Goal: Task Accomplishment & Management: Manage account settings

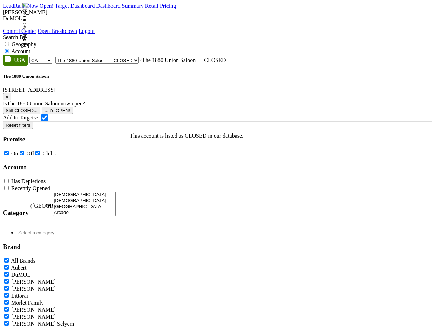
select select "CA"
select select "59212"
select select
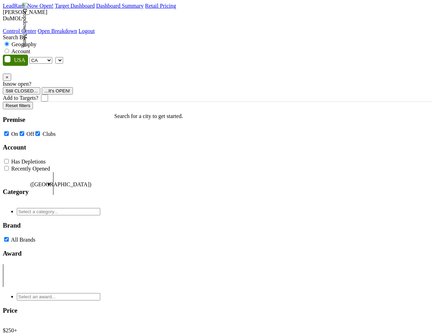
select select "CA"
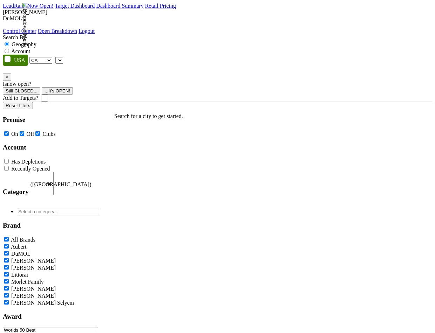
click at [30, 48] on label "Account" at bounding box center [20, 51] width 19 height 6
click at [9, 49] on input "Account" at bounding box center [7, 51] width 5 height 5
radio input "true"
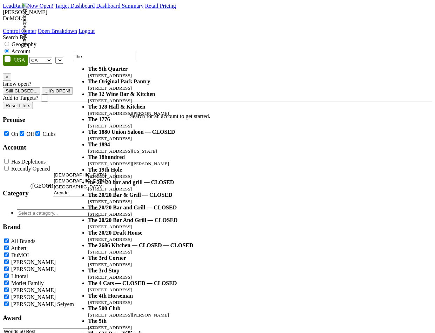
type input "the"
select select "59212"
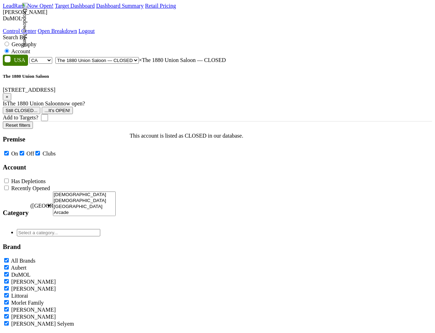
click at [48, 114] on input "Add to Targets?" at bounding box center [44, 117] width 7 height 7
checkbox input "true"
click at [8, 94] on span "×" at bounding box center [7, 96] width 3 height 5
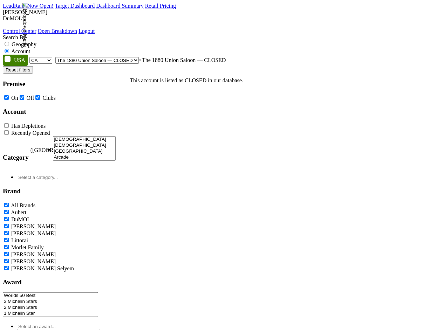
click at [139, 57] on span "× The 1880 Union Saloon — CLOSED" at bounding box center [182, 60] width 87 height 6
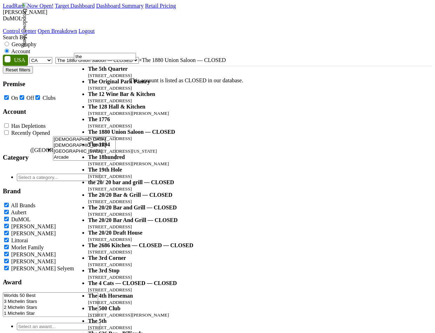
type input "the"
select select "59270"
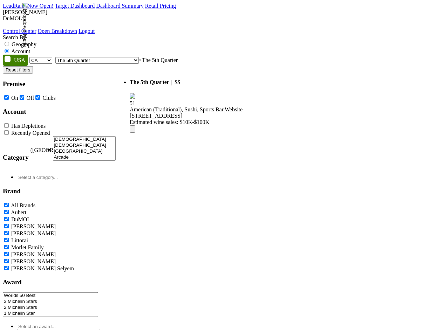
click at [178, 57] on span "× The 5th Quarter" at bounding box center [158, 60] width 39 height 6
type input "the"
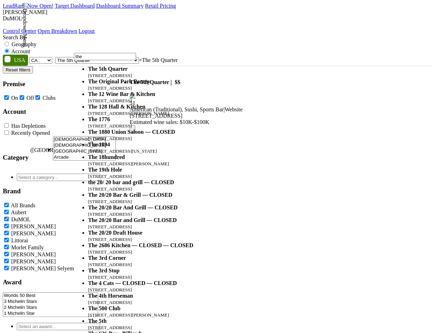
scroll to position [73, 0]
select select "59212"
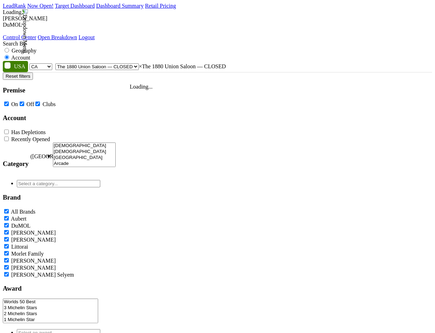
checkbox input "false"
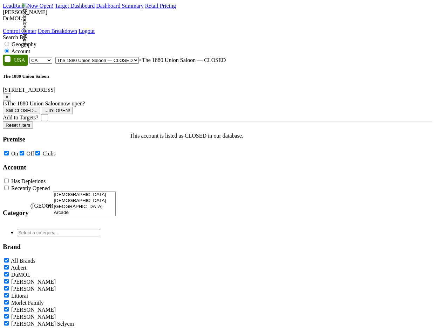
click at [40, 107] on button "Still CLOSED..." at bounding box center [21, 110] width 37 height 7
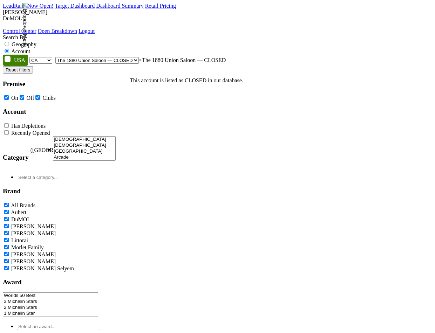
click at [198, 57] on span "× The 1880 Union Saloon — CLOSED" at bounding box center [182, 60] width 87 height 6
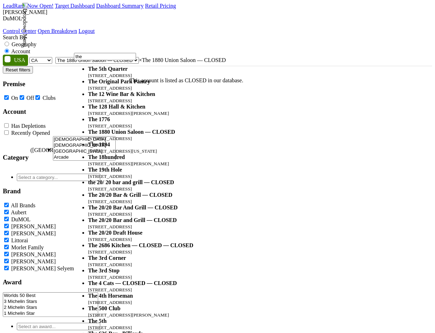
scroll to position [57, 0]
type input "the"
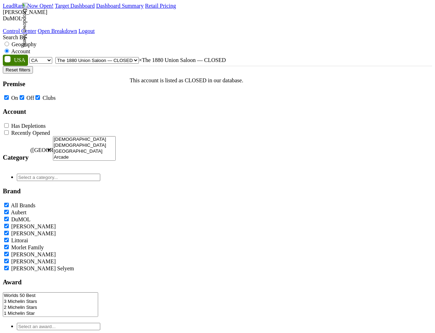
click at [219, 57] on span "× The 1880 Union Saloon — CLOSED" at bounding box center [182, 60] width 87 height 6
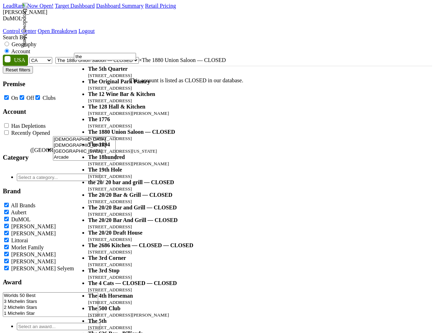
scroll to position [130, 0]
type input "the"
select select "35508"
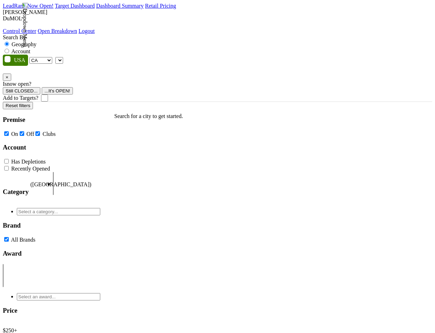
select select "CA"
click at [30, 48] on label "Account" at bounding box center [20, 51] width 19 height 6
click at [9, 49] on input "Account" at bounding box center [7, 51] width 5 height 5
radio input "true"
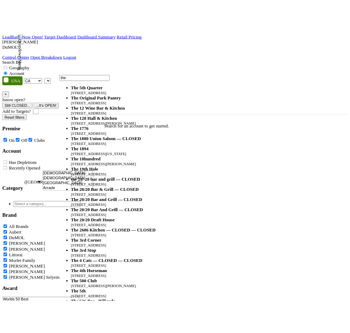
scroll to position [46, 0]
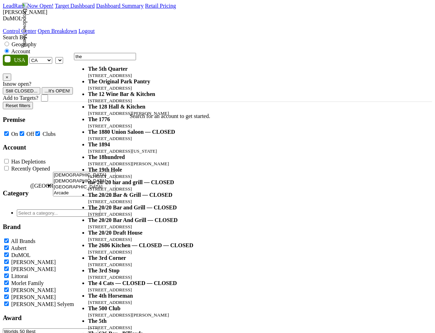
type input "the"
select select "59212"
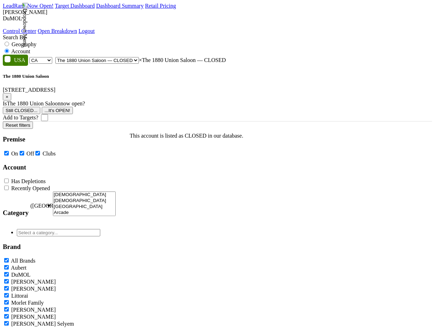
click at [73, 107] on button "...It's OPEN!" at bounding box center [57, 110] width 31 height 7
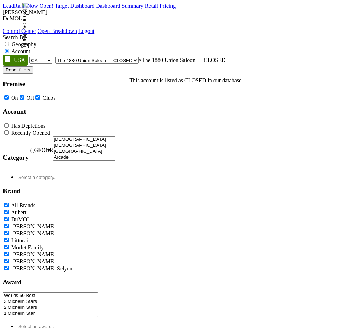
select select
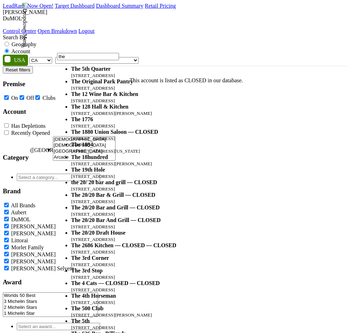
type input "the"
select select "59212"
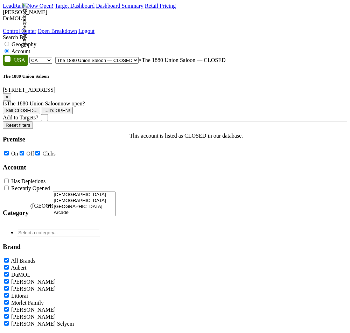
click at [73, 107] on button "...It's OPEN!" at bounding box center [57, 110] width 31 height 7
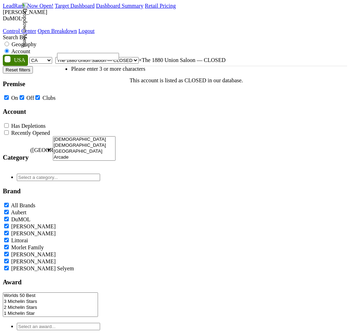
click at [226, 57] on span "× The 1880 Union Saloon — CLOSED" at bounding box center [182, 60] width 87 height 6
select select
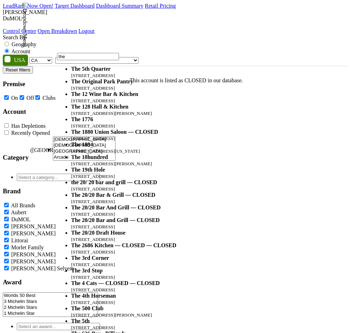
type input "the"
select select "59212"
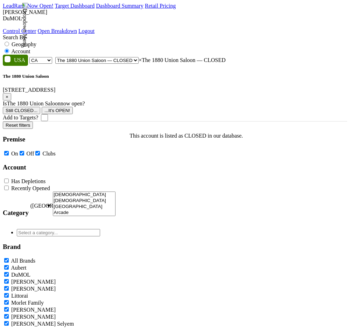
click at [48, 114] on input "Add to Targets?" at bounding box center [44, 117] width 7 height 7
checkbox input "true"
click at [73, 107] on button "...It's OPEN!" at bounding box center [57, 110] width 31 height 7
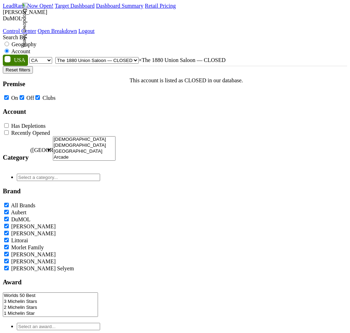
click at [226, 57] on span "× The 1880 Union Saloon — CLOSED" at bounding box center [182, 60] width 87 height 6
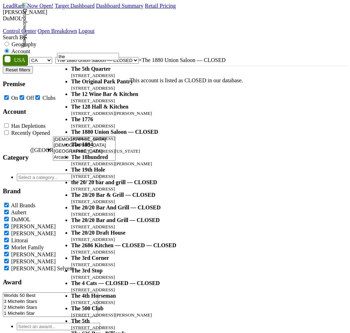
type input "the"
select select
type input "the"
select select "35508"
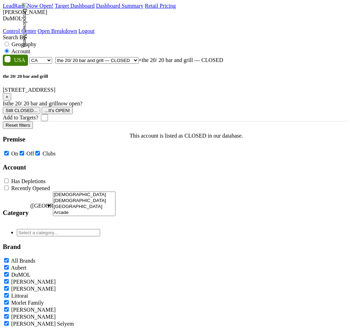
click at [48, 114] on input "Add to Targets?" at bounding box center [44, 117] width 7 height 7
checkbox input "true"
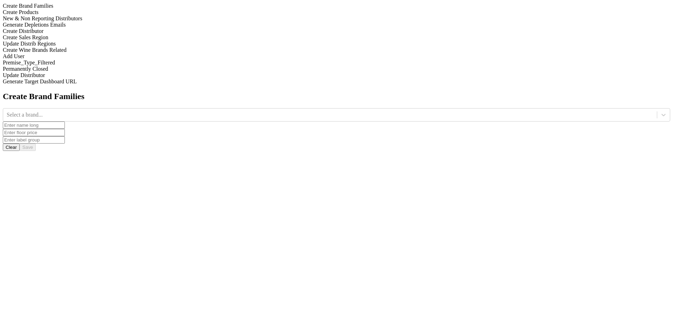
click at [93, 78] on div "Update Distributor" at bounding box center [336, 75] width 667 height 6
click at [660, 111] on icon at bounding box center [663, 114] width 7 height 7
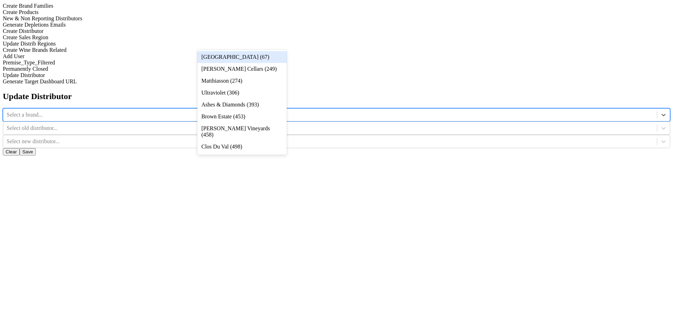
click at [275, 57] on div "[GEOGRAPHIC_DATA] (67)" at bounding box center [241, 57] width 89 height 12
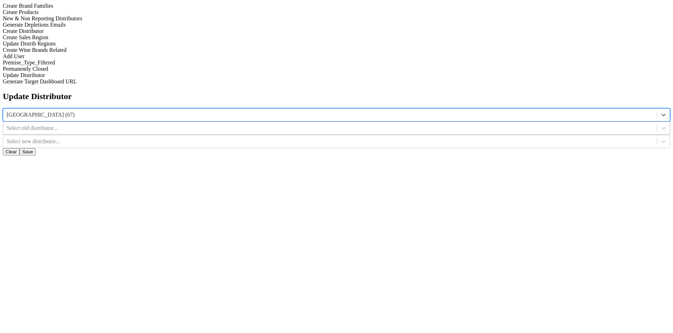
click at [345, 124] on div at bounding box center [330, 128] width 646 height 8
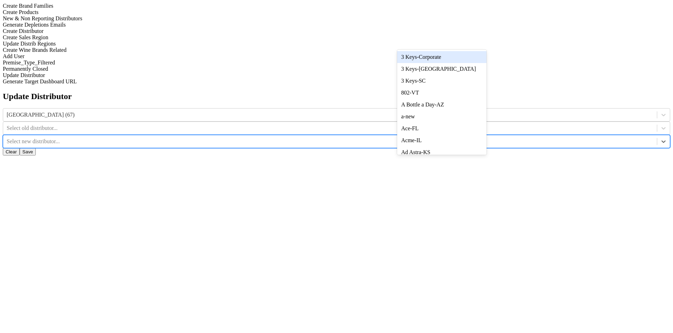
click at [414, 138] on div at bounding box center [330, 142] width 646 height 8
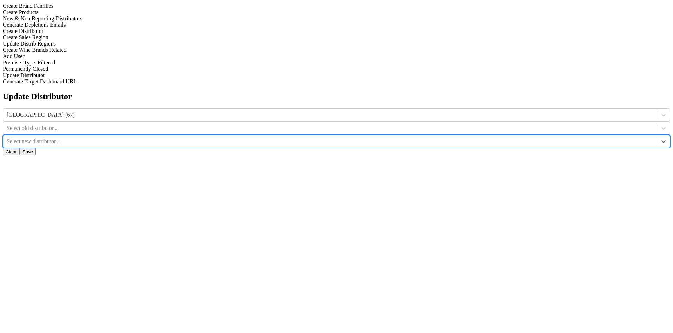
click at [62, 47] on div "Update Distrib Regions" at bounding box center [336, 44] width 667 height 6
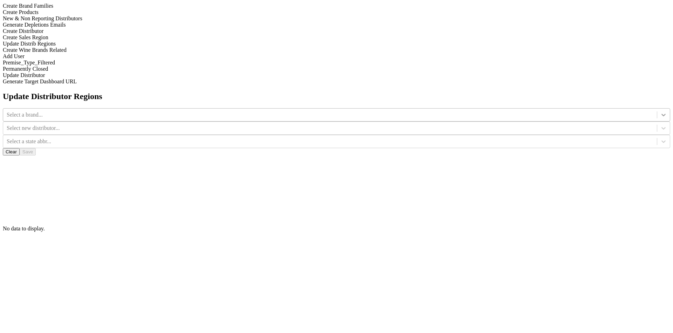
click at [657, 109] on div at bounding box center [663, 115] width 13 height 13
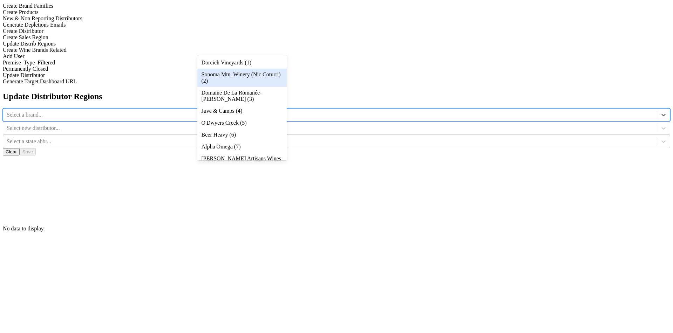
click at [269, 86] on div "Sonoma Mtn. Winery (Nic Coturri) (2)" at bounding box center [241, 78] width 89 height 18
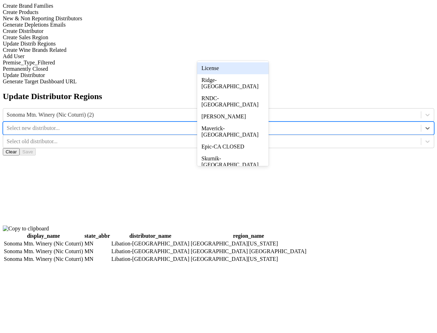
click at [245, 124] on div at bounding box center [212, 128] width 411 height 8
click at [300, 138] on div at bounding box center [212, 142] width 411 height 8
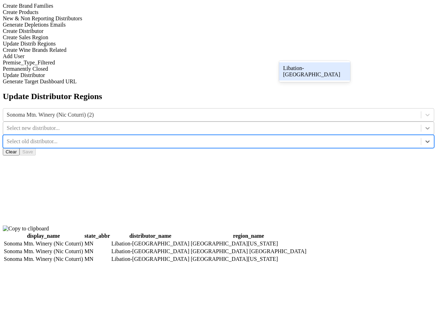
click at [424, 125] on icon at bounding box center [427, 128] width 7 height 7
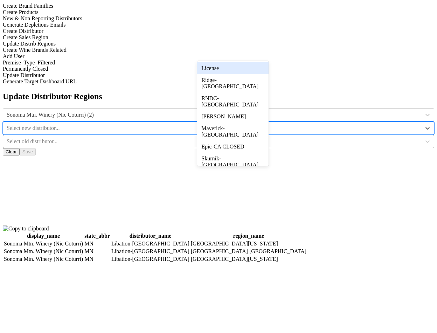
click at [295, 138] on div at bounding box center [212, 142] width 411 height 8
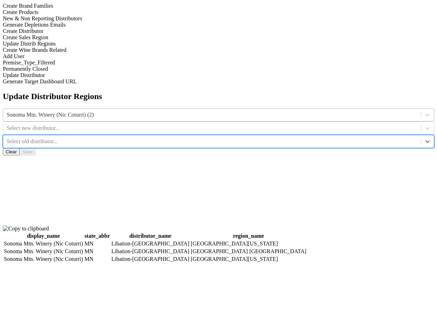
click at [172, 110] on div "Sonoma Mtn. Winery (Nic Coturri) (2)" at bounding box center [212, 115] width 418 height 11
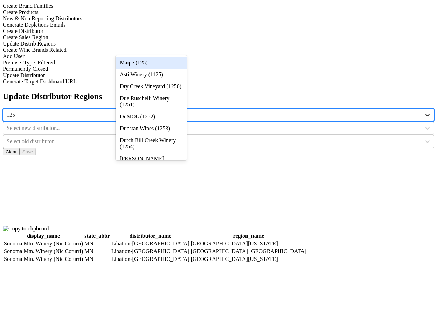
type input "1252"
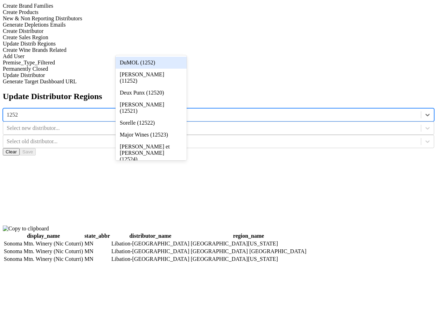
click at [168, 61] on div "DuMOL (1252)" at bounding box center [151, 63] width 71 height 12
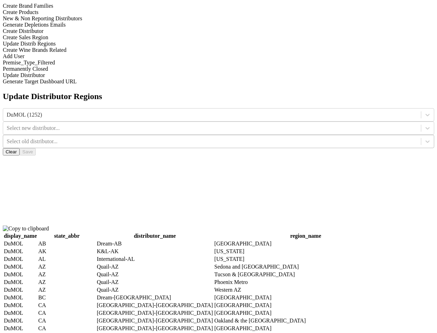
click at [312, 138] on div "Select old distributor..." at bounding box center [212, 141] width 411 height 6
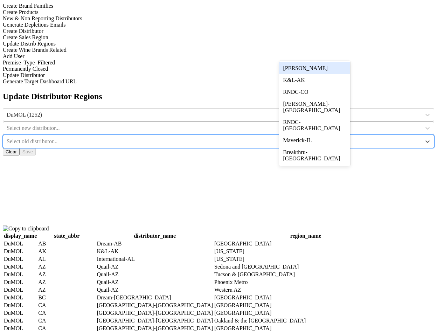
click at [251, 124] on div at bounding box center [212, 128] width 411 height 8
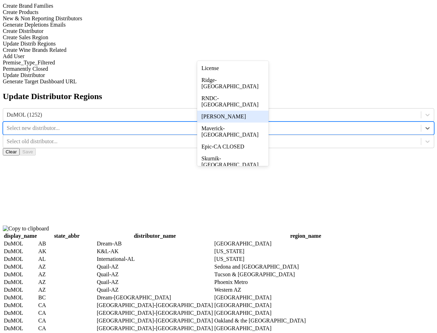
click at [256, 117] on div "[PERSON_NAME]" at bounding box center [232, 117] width 71 height 12
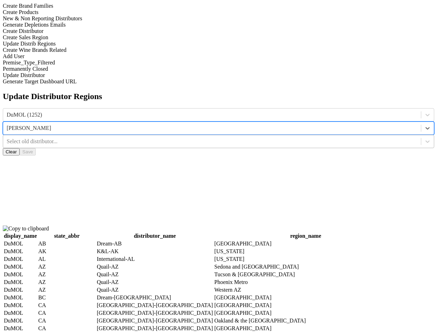
click at [311, 138] on div "Select old distributor..." at bounding box center [212, 141] width 411 height 6
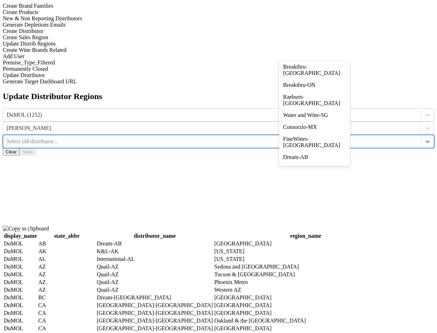
scroll to position [528, 0]
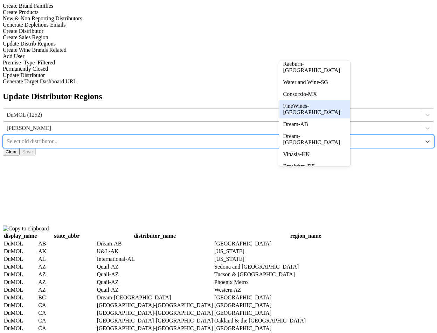
click at [225, 124] on div at bounding box center [212, 128] width 411 height 8
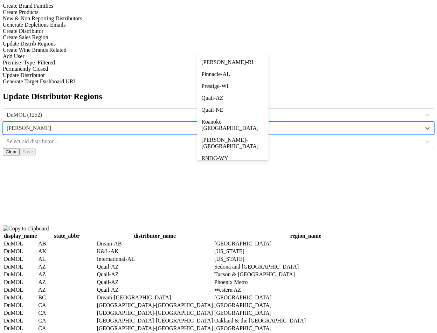
scroll to position [1391, 0]
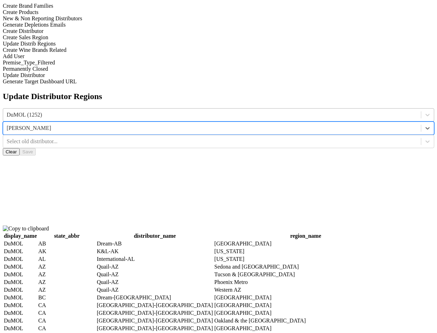
click at [161, 111] on div at bounding box center [212, 115] width 411 height 8
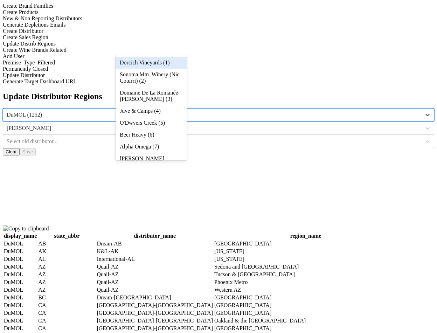
type input "12"
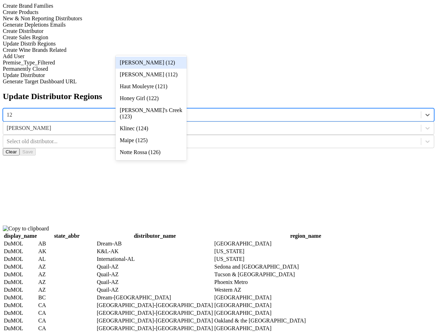
click at [160, 61] on div "[PERSON_NAME] (12)" at bounding box center [151, 63] width 71 height 12
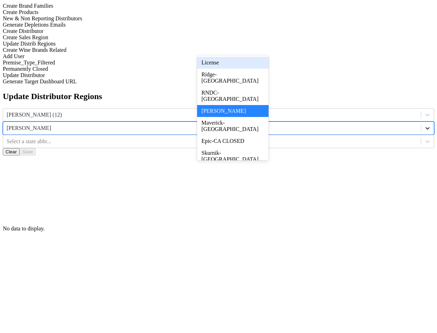
click at [424, 125] on icon at bounding box center [427, 128] width 7 height 7
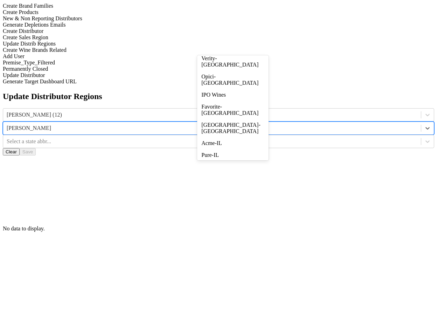
scroll to position [749, 0]
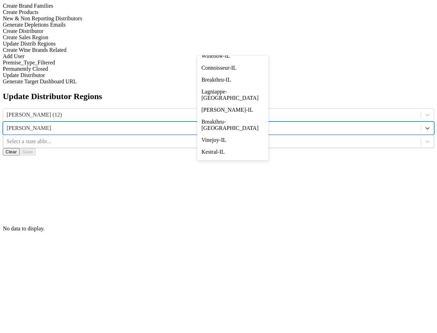
click at [330, 138] on div at bounding box center [212, 142] width 411 height 8
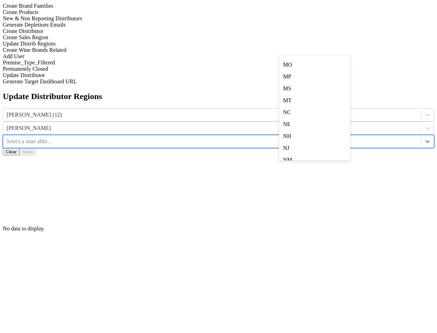
scroll to position [351, 0]
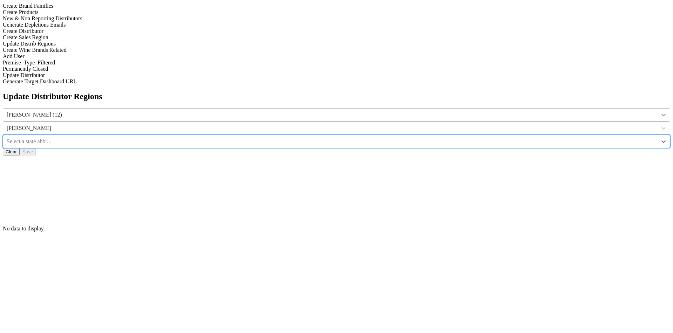
click at [657, 109] on div at bounding box center [663, 115] width 13 height 13
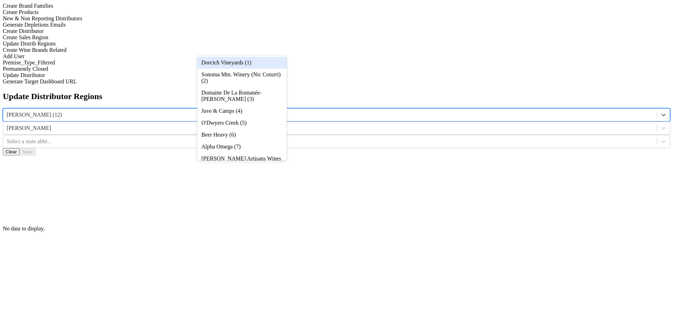
click at [276, 65] on div "Dorcich Vineyards (1)" at bounding box center [241, 63] width 89 height 12
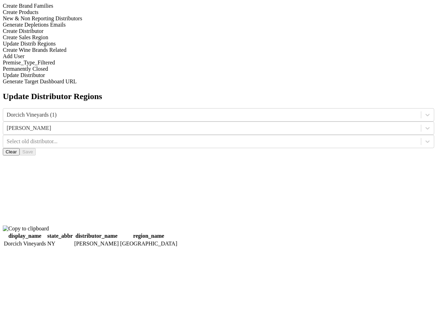
click at [119, 233] on th "distributor_name" at bounding box center [96, 236] width 45 height 7
click at [168, 111] on div at bounding box center [212, 115] width 411 height 8
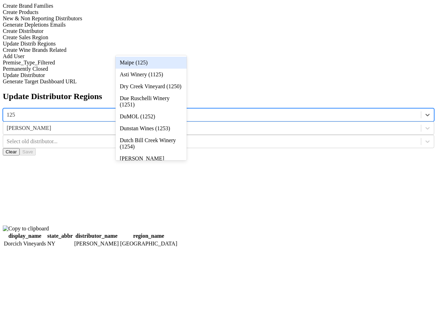
type input "1252"
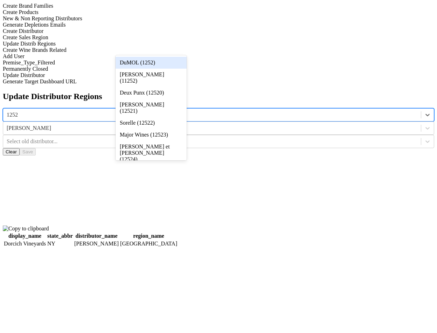
click at [166, 65] on div "DuMOL (1252)" at bounding box center [151, 63] width 71 height 12
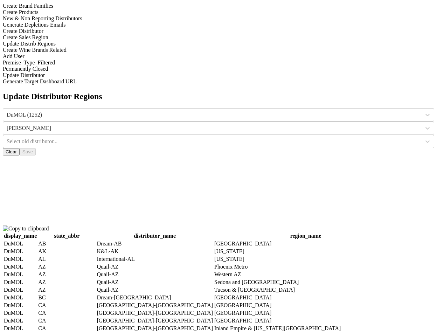
click at [213, 233] on th "distributor_name" at bounding box center [154, 236] width 117 height 7
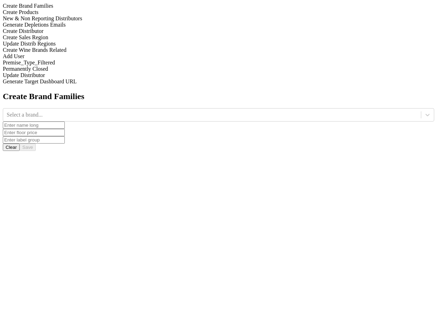
click at [99, 47] on div "Update Distrib Regions" at bounding box center [219, 44] width 432 height 6
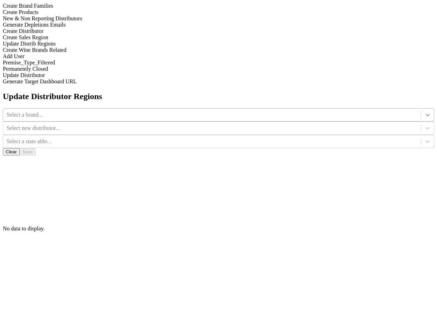
click at [421, 109] on div at bounding box center [427, 115] width 13 height 13
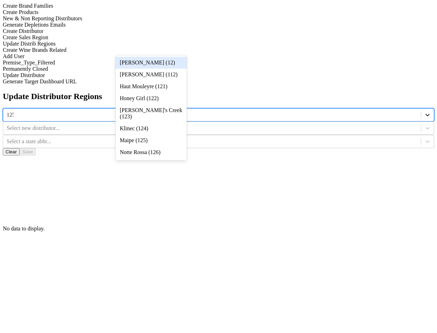
type input "1252"
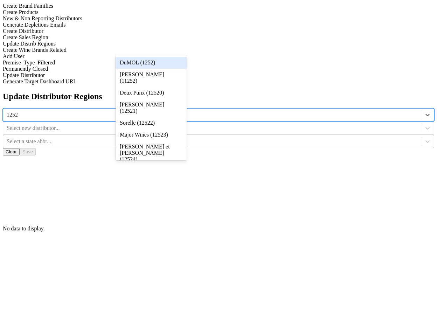
click at [172, 62] on div "DuMOL (1252)" at bounding box center [151, 63] width 71 height 12
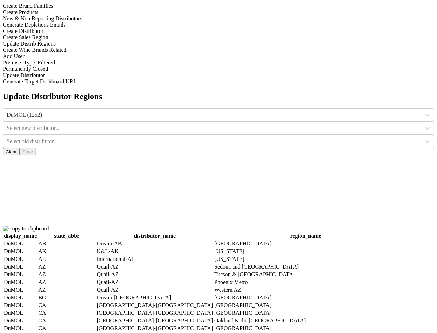
scroll to position [87, 0]
click at [213, 233] on th "distributor_name" at bounding box center [154, 236] width 117 height 7
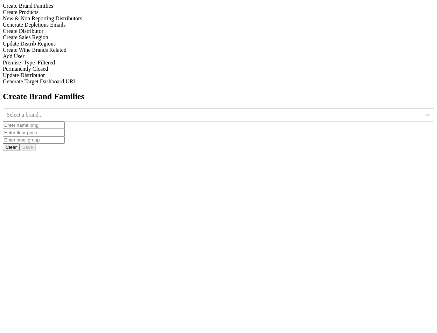
click at [93, 47] on div "Update Distrib Regions" at bounding box center [219, 44] width 432 height 6
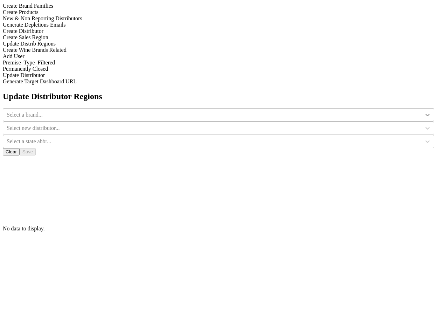
click at [424, 111] on icon at bounding box center [427, 114] width 7 height 7
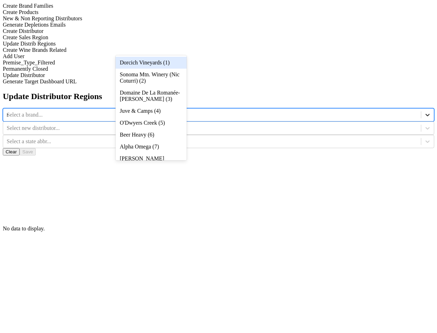
type input "mol"
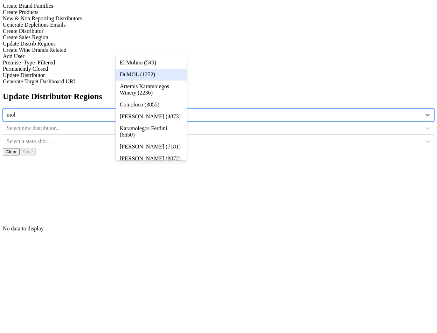
click at [169, 76] on div "DuMOL (1252)" at bounding box center [151, 75] width 71 height 12
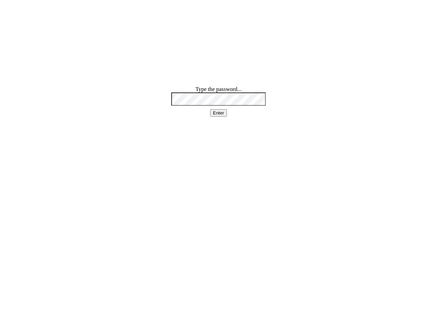
click at [204, 117] on div "Type the password... Enter" at bounding box center [218, 101] width 95 height 30
click at [206, 117] on div "Type the password... Enter" at bounding box center [218, 101] width 95 height 30
click at [225, 117] on button "Enter" at bounding box center [218, 112] width 17 height 7
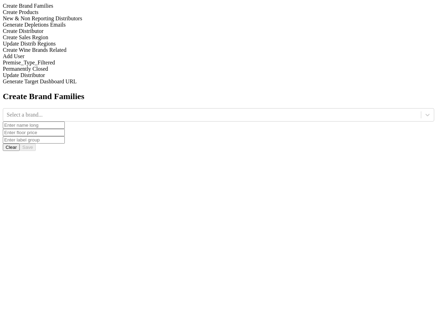
click at [90, 53] on div "Create Wine Brands Related" at bounding box center [219, 50] width 432 height 6
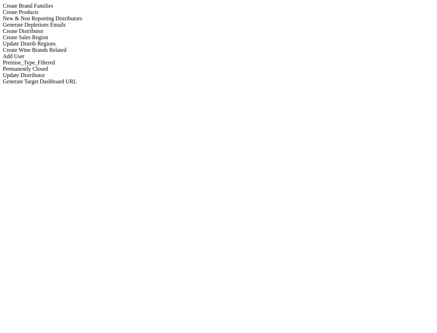
click at [85, 47] on div "Update Distrib Regions" at bounding box center [219, 44] width 432 height 6
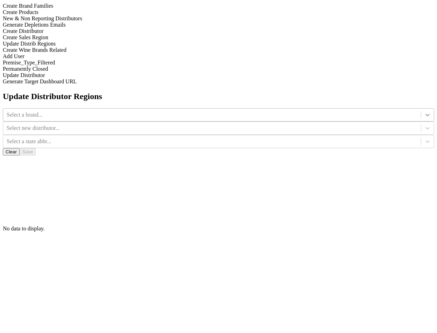
click at [426, 114] on icon at bounding box center [428, 115] width 4 height 2
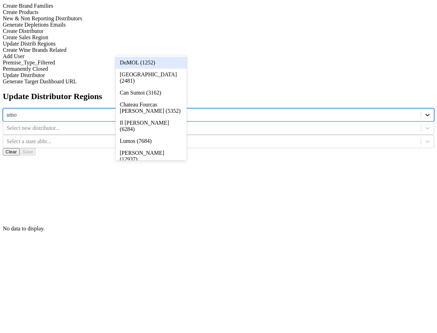
type input "umol"
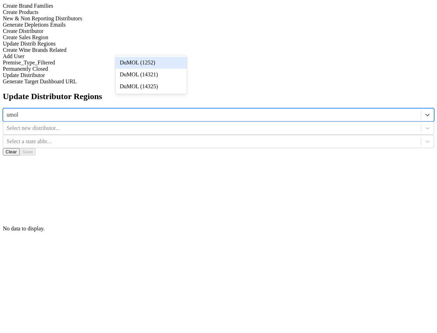
click at [173, 63] on div "DuMOL (1252)" at bounding box center [151, 63] width 71 height 12
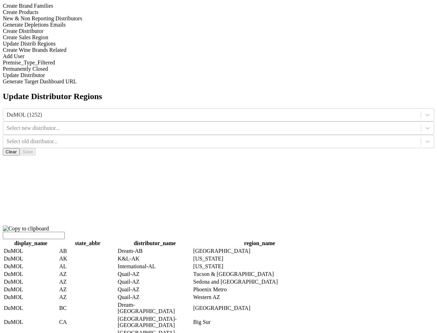
click at [192, 240] on th "distributor_name" at bounding box center [154, 243] width 75 height 7
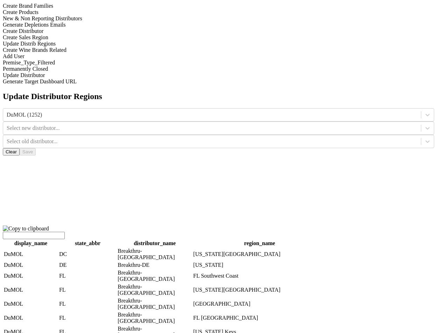
click at [192, 240] on th "distributor_name" at bounding box center [154, 243] width 75 height 7
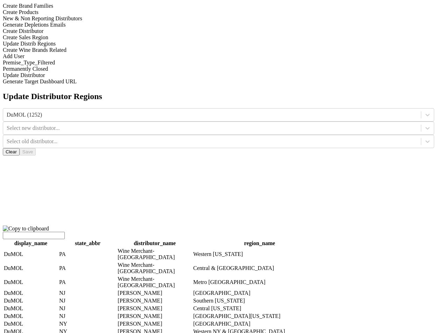
click at [65, 232] on input "search" at bounding box center [34, 235] width 62 height 7
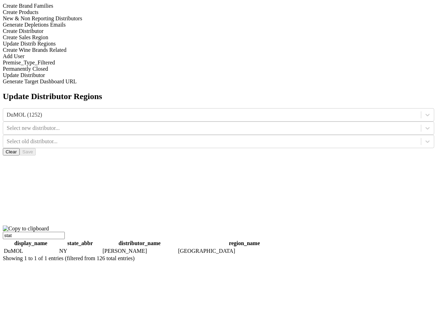
type input "state"
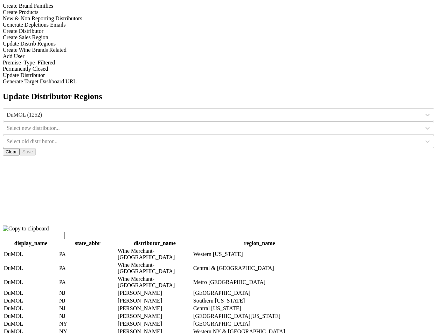
click at [424, 111] on icon at bounding box center [427, 114] width 7 height 7
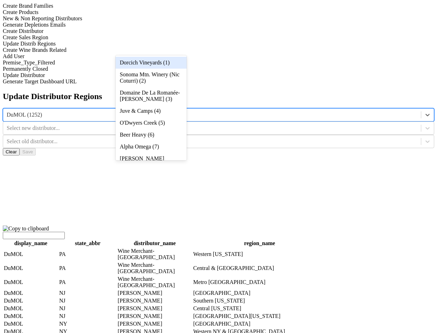
click at [176, 65] on div "Dorcich Vineyards (1)" at bounding box center [151, 63] width 71 height 12
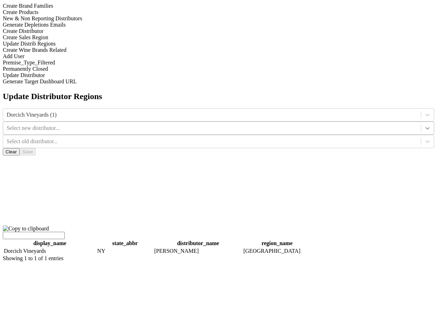
click at [421, 122] on div at bounding box center [427, 128] width 13 height 13
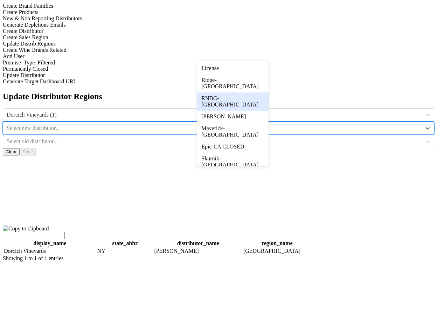
click at [255, 92] on div "RNDC-[GEOGRAPHIC_DATA]" at bounding box center [232, 101] width 71 height 18
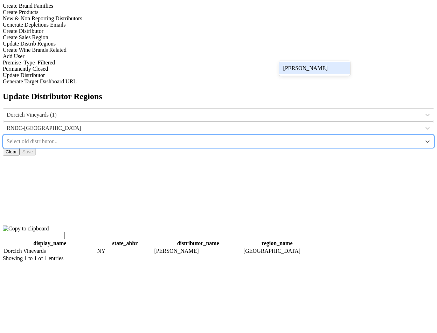
click at [301, 138] on div at bounding box center [212, 142] width 411 height 8
click at [302, 62] on div "[PERSON_NAME]" at bounding box center [314, 68] width 71 height 15
click at [307, 67] on div "[PERSON_NAME]" at bounding box center [314, 68] width 71 height 12
click at [36, 148] on button "Save" at bounding box center [28, 151] width 16 height 7
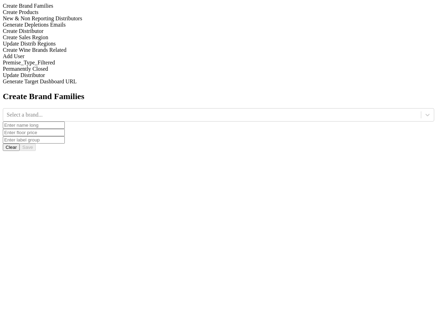
click at [84, 47] on div "Update Distrib Regions" at bounding box center [219, 44] width 432 height 6
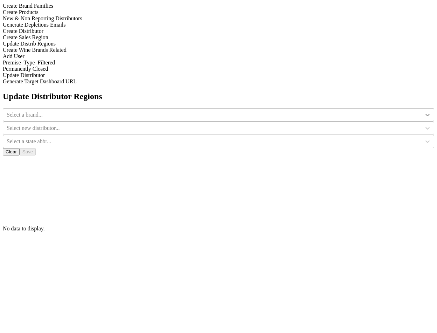
click at [421, 109] on div at bounding box center [427, 115] width 13 height 13
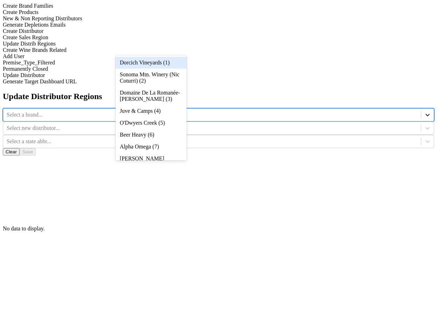
click at [424, 111] on icon at bounding box center [427, 114] width 7 height 7
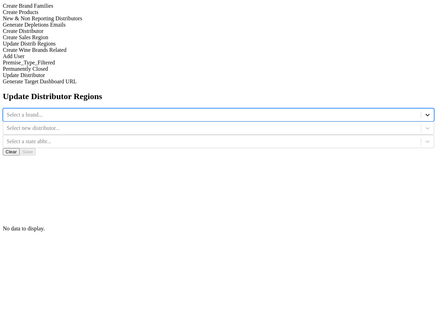
click at [424, 111] on icon at bounding box center [427, 114] width 7 height 7
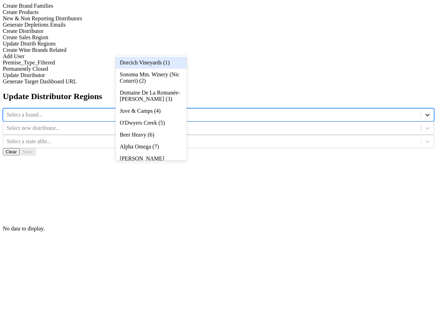
click at [177, 58] on div "Dorcich Vineyards (1)" at bounding box center [151, 63] width 71 height 12
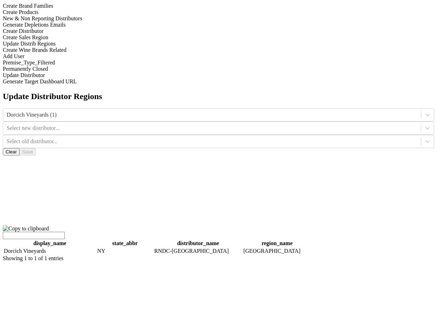
click at [424, 125] on icon at bounding box center [427, 128] width 7 height 7
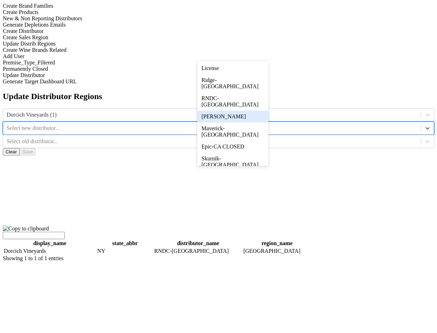
click at [261, 113] on div "[PERSON_NAME]" at bounding box center [232, 117] width 71 height 12
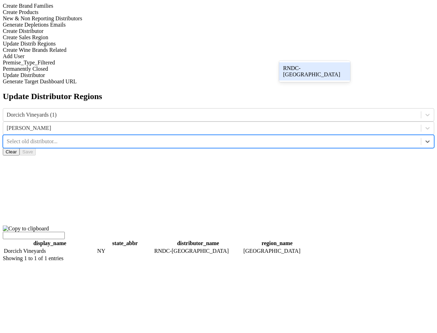
click at [305, 138] on div at bounding box center [212, 142] width 411 height 8
click at [307, 71] on div "RNDC-[GEOGRAPHIC_DATA]" at bounding box center [314, 71] width 71 height 18
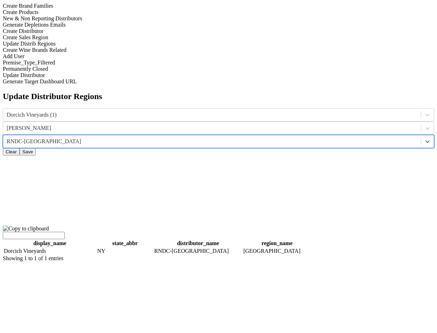
click at [36, 148] on button "Save" at bounding box center [28, 151] width 16 height 7
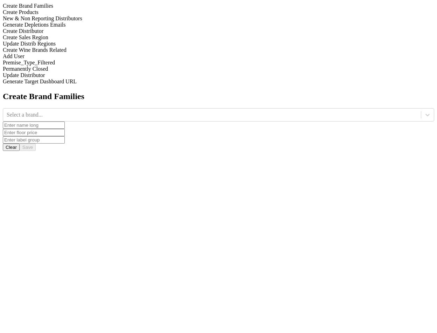
click at [95, 47] on div "Update Distrib Regions" at bounding box center [219, 44] width 432 height 6
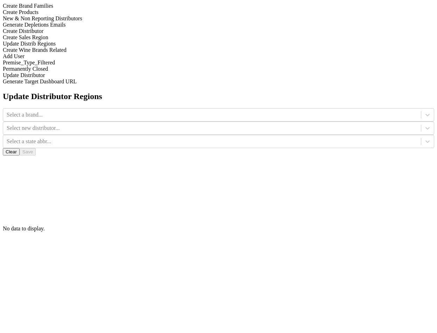
click at [176, 108] on div "Select a brand..." at bounding box center [219, 114] width 432 height 13
click at [424, 111] on icon at bounding box center [427, 114] width 7 height 7
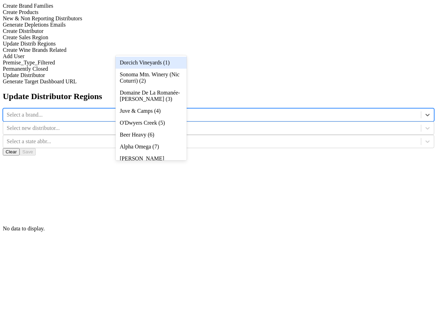
click at [179, 65] on div "Dorcich Vineyards (1)" at bounding box center [151, 63] width 71 height 12
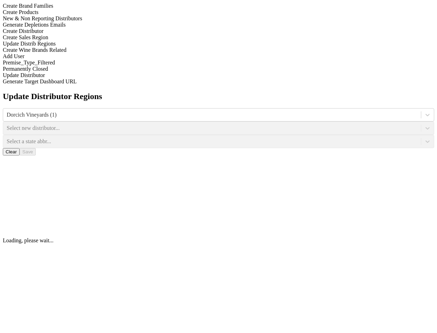
click at [223, 122] on div "Select new distributor..." at bounding box center [219, 128] width 432 height 13
click at [289, 135] on div "Select a state abbr..." at bounding box center [219, 141] width 432 height 13
click at [303, 135] on div "Select old distributor..." at bounding box center [219, 141] width 432 height 13
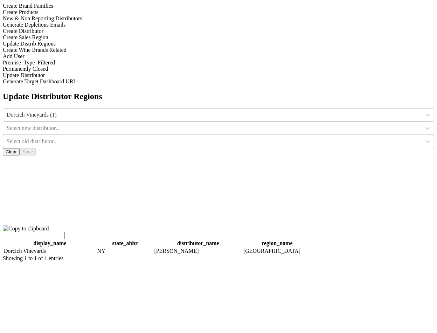
click at [325, 138] on div at bounding box center [212, 142] width 411 height 8
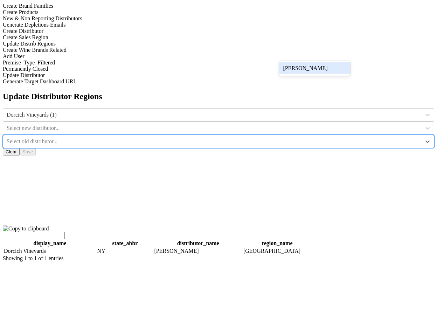
click at [325, 61] on div "[PERSON_NAME]" at bounding box center [314, 68] width 71 height 15
click at [310, 69] on div "[PERSON_NAME]" at bounding box center [314, 68] width 71 height 12
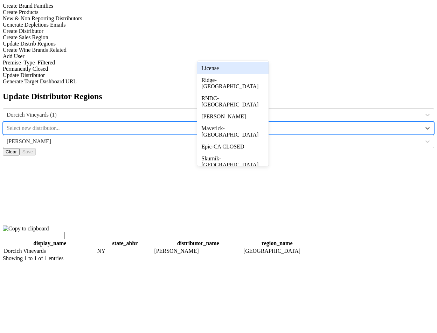
click at [421, 122] on div at bounding box center [427, 128] width 13 height 13
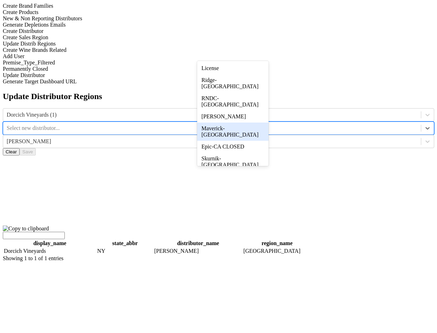
click at [258, 123] on div "Maverick-[GEOGRAPHIC_DATA]" at bounding box center [232, 132] width 71 height 18
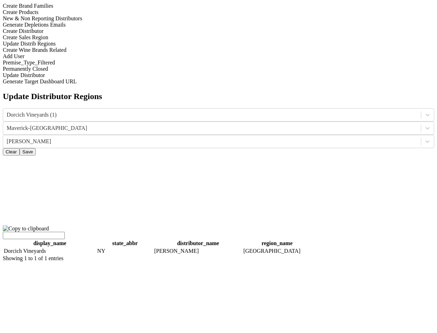
click at [36, 148] on button "Save" at bounding box center [28, 151] width 16 height 7
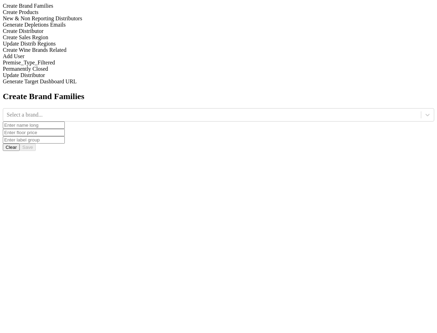
click at [78, 47] on div "Update Distrib Regions" at bounding box center [219, 44] width 432 height 6
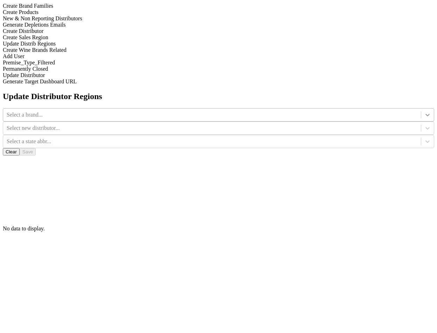
click at [424, 111] on icon at bounding box center [427, 114] width 7 height 7
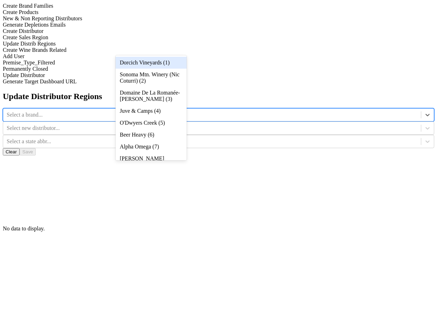
click at [178, 59] on div "Dorcich Vineyards (1)" at bounding box center [151, 63] width 71 height 12
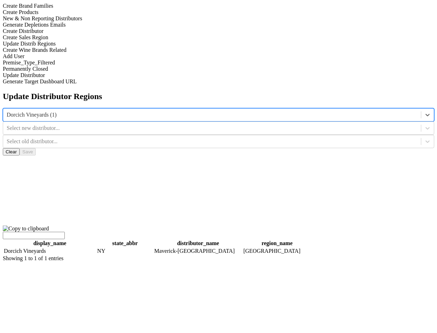
click at [246, 124] on div at bounding box center [212, 128] width 411 height 8
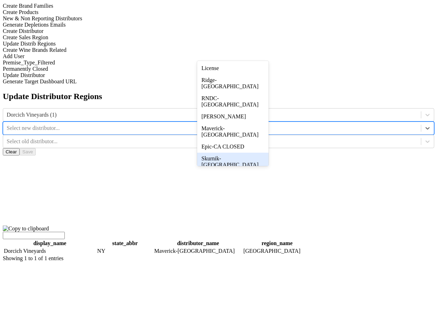
click at [258, 153] on div "Skurnik-[GEOGRAPHIC_DATA]" at bounding box center [232, 162] width 71 height 18
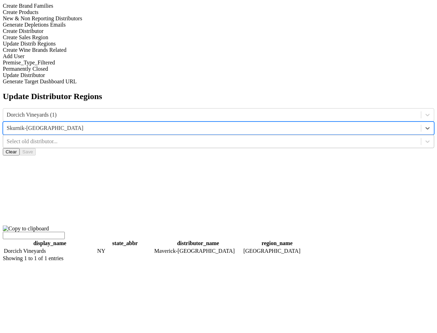
click at [311, 138] on div "Select old distributor..." at bounding box center [212, 141] width 411 height 6
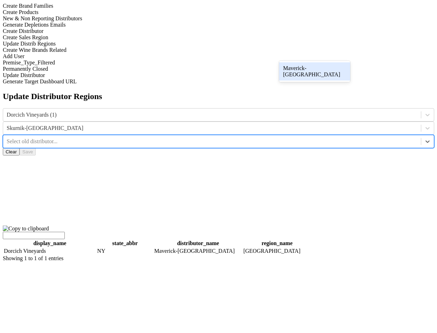
click at [311, 65] on div "Maverick-[GEOGRAPHIC_DATA]" at bounding box center [314, 71] width 71 height 18
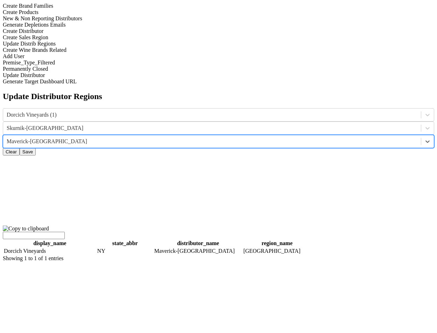
click at [36, 148] on button "Save" at bounding box center [28, 151] width 16 height 7
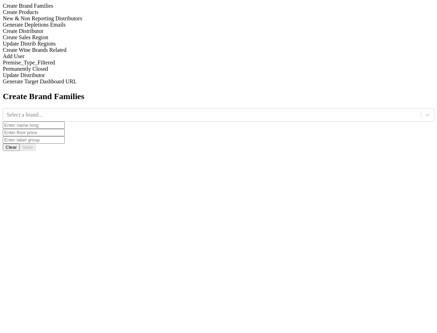
click at [95, 47] on div "Update Distrib Regions" at bounding box center [219, 44] width 432 height 6
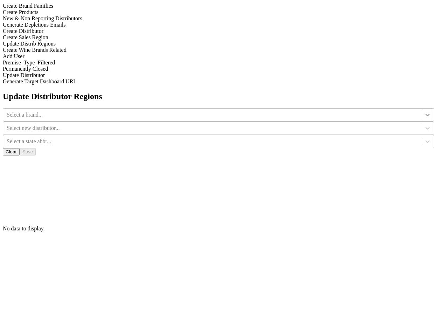
click at [421, 109] on div at bounding box center [427, 115] width 13 height 13
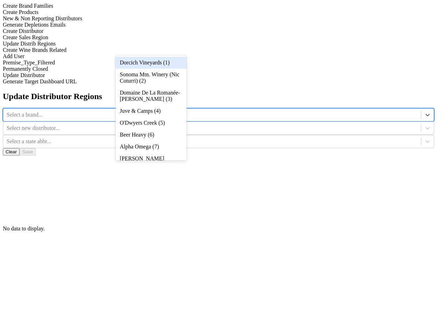
click at [180, 61] on div "Dorcich Vineyards (1)" at bounding box center [151, 63] width 71 height 12
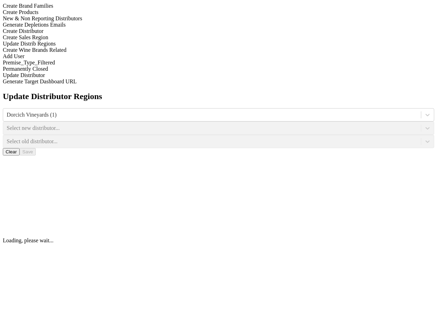
click at [256, 122] on div "Select new distributor..." at bounding box center [219, 128] width 432 height 13
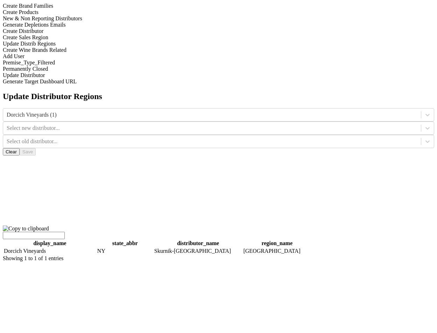
click at [421, 122] on div at bounding box center [427, 128] width 13 height 13
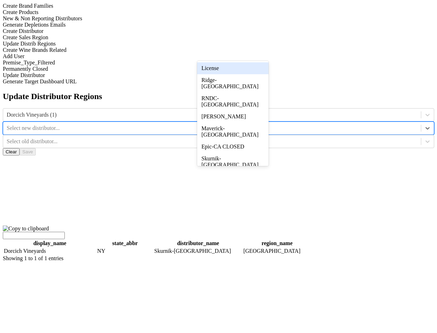
click at [256, 71] on div "License" at bounding box center [232, 68] width 71 height 12
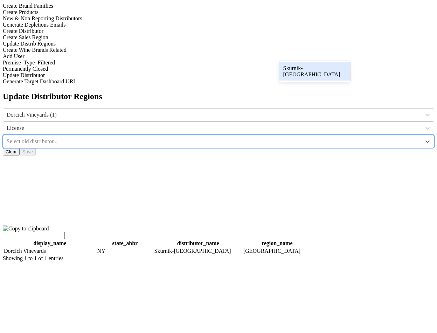
click at [306, 138] on div at bounding box center [212, 142] width 411 height 8
click at [306, 68] on div "Skurnik-CA" at bounding box center [314, 71] width 71 height 18
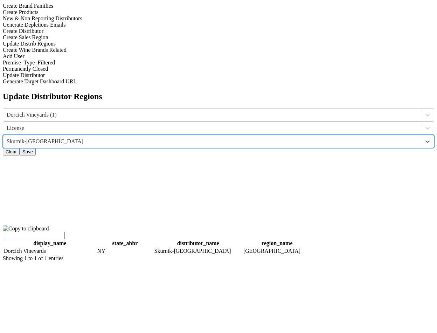
click at [36, 148] on button "Save" at bounding box center [28, 151] width 16 height 7
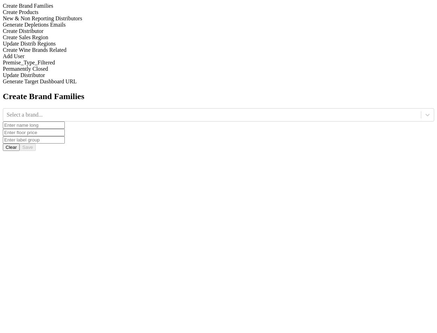
click at [100, 47] on div "Update Distrib Regions" at bounding box center [219, 44] width 432 height 6
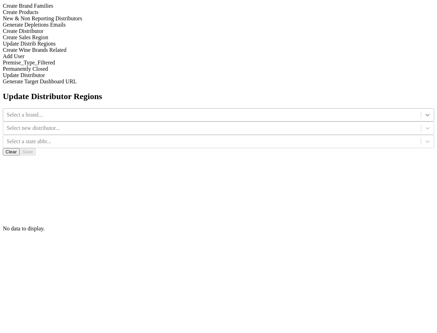
click at [421, 109] on div at bounding box center [427, 115] width 13 height 13
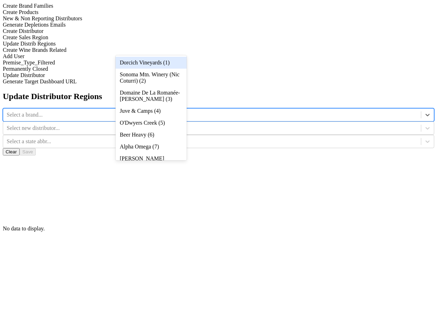
click at [177, 58] on div "Dorcich Vineyards (1)" at bounding box center [151, 63] width 71 height 12
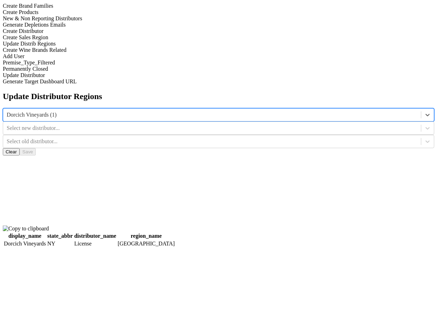
click at [421, 122] on div at bounding box center [427, 128] width 13 height 13
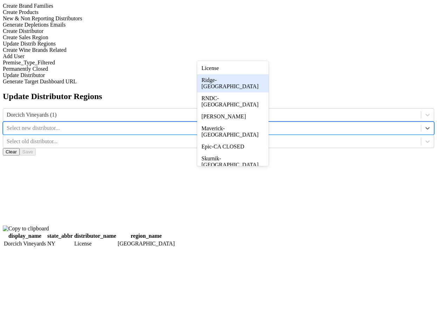
click at [260, 81] on div "Ridge-[GEOGRAPHIC_DATA]" at bounding box center [232, 83] width 71 height 18
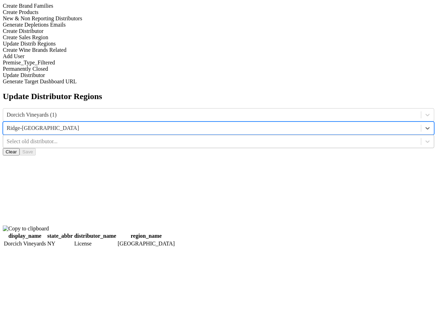
click at [309, 138] on div "Select old distributor..." at bounding box center [212, 141] width 411 height 6
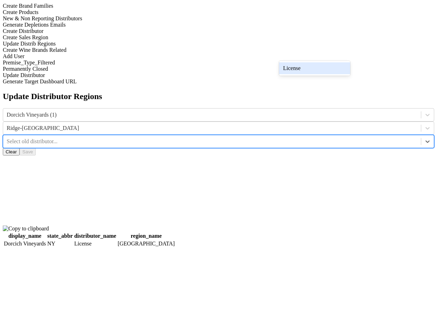
click at [316, 64] on div "License" at bounding box center [314, 68] width 71 height 12
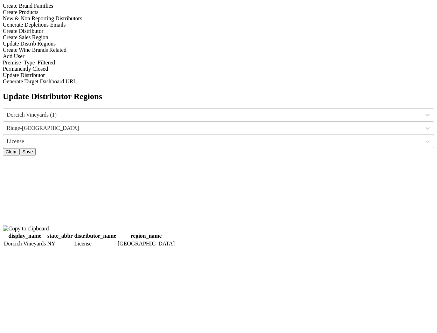
click at [36, 148] on button "Save" at bounding box center [28, 151] width 16 height 7
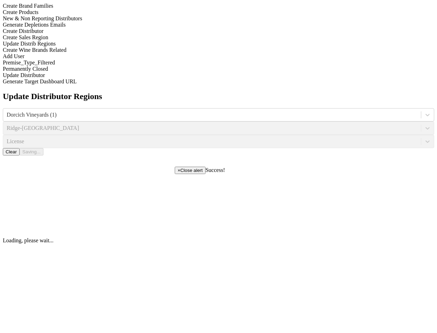
click at [253, 122] on div "Update Distributor Regions Dorcich Vineyards (1) Ridge-CA License Clear Saving.…" at bounding box center [219, 168] width 432 height 152
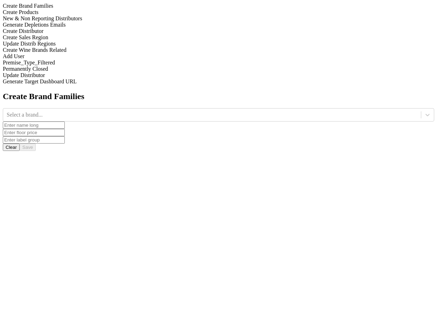
click at [100, 47] on div "Update Distrib Regions" at bounding box center [219, 44] width 432 height 6
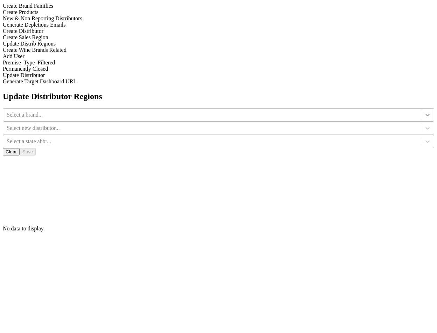
click at [421, 109] on div at bounding box center [427, 115] width 13 height 13
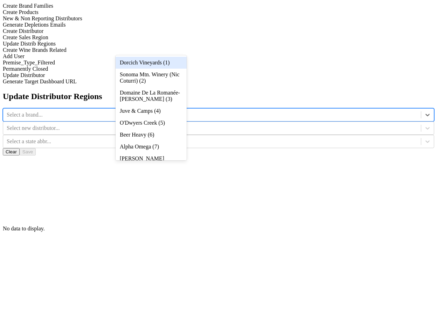
click at [179, 63] on div "Dorcich Vineyards (1)" at bounding box center [151, 63] width 71 height 12
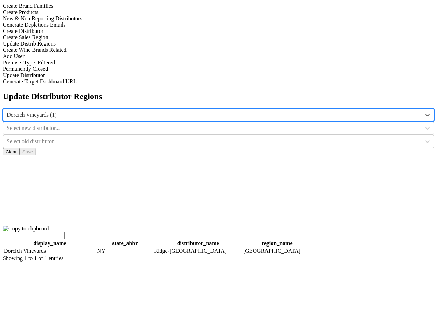
click at [65, 232] on input "search" at bounding box center [34, 235] width 62 height 7
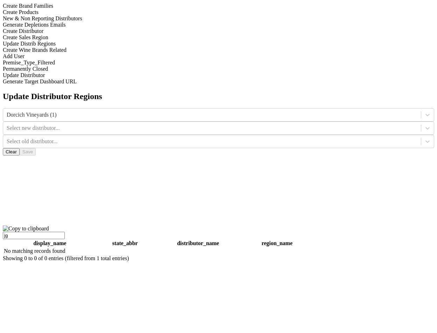
type input "j"
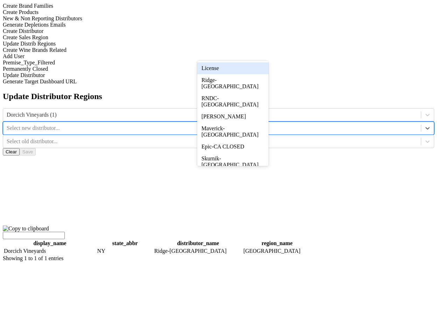
click at [421, 122] on div at bounding box center [427, 128] width 13 height 13
click at [254, 64] on div "License" at bounding box center [232, 68] width 71 height 12
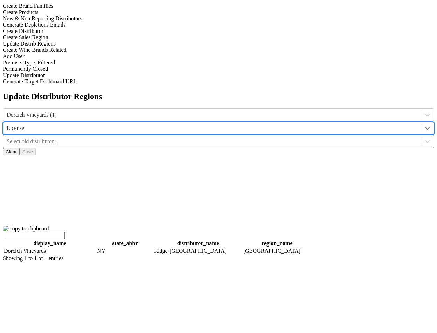
click at [288, 138] on div at bounding box center [212, 142] width 411 height 8
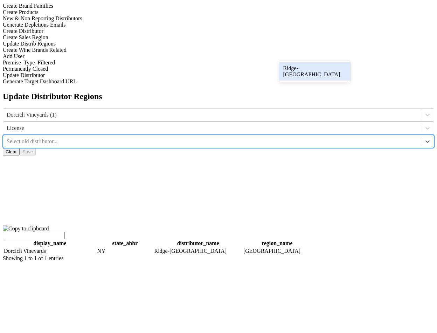
click at [289, 67] on div "Ridge-[GEOGRAPHIC_DATA]" at bounding box center [314, 71] width 71 height 18
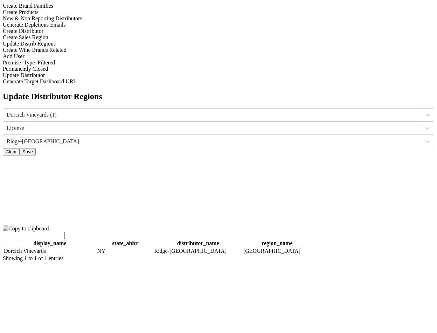
click at [36, 148] on button "Save" at bounding box center [28, 151] width 16 height 7
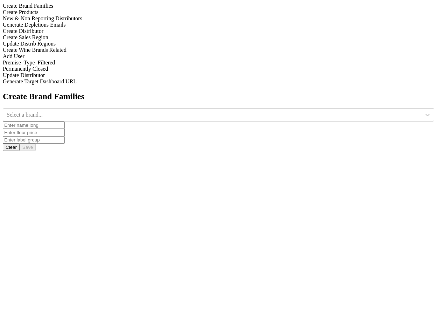
click at [85, 47] on div "Update Distrib Regions" at bounding box center [219, 44] width 432 height 6
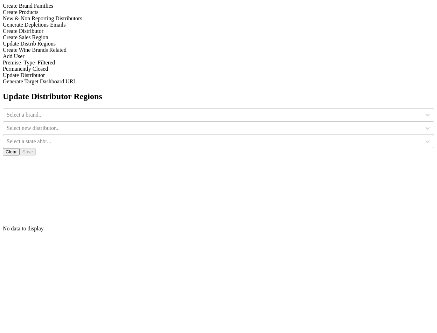
click at [163, 108] on div "Select a brand..." at bounding box center [219, 114] width 432 height 13
click at [163, 111] on div at bounding box center [212, 115] width 411 height 8
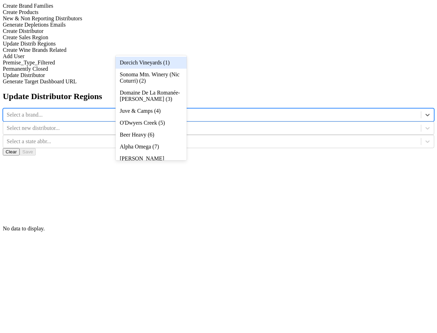
click at [167, 65] on div "Dorcich Vineyards (1)" at bounding box center [151, 63] width 71 height 12
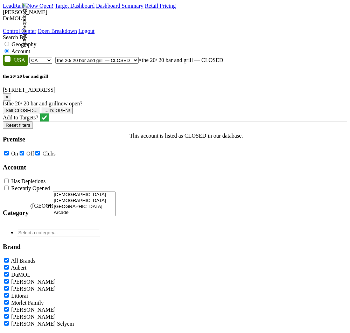
select select "CA"
select select "35508"
select select
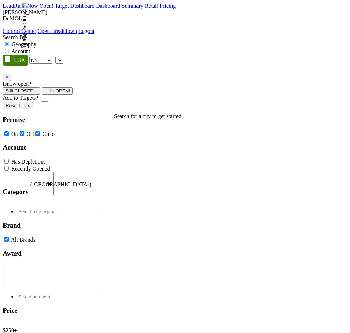
select select "NY"
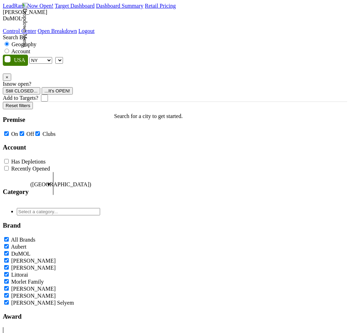
click at [46, 57] on select "AK AL AR AZ CA CO CT DC DE FL [GEOGRAPHIC_DATA] HI IA ID IL IN KS [GEOGRAPHIC_D…" at bounding box center [40, 60] width 23 height 7
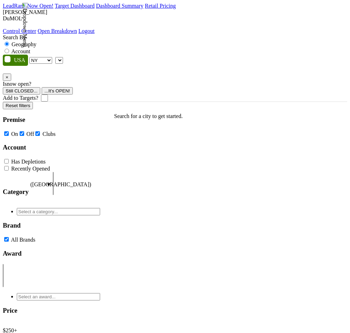
select select "NY"
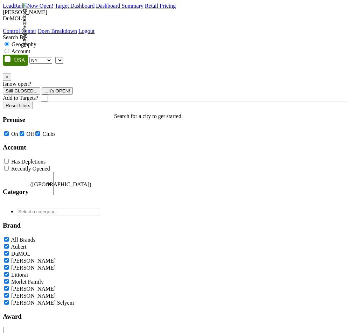
click at [49, 57] on select "AK AL AR AZ CA CO CT DC DE FL [GEOGRAPHIC_DATA] HI IA ID IL IN KS [GEOGRAPHIC_D…" at bounding box center [40, 60] width 23 height 7
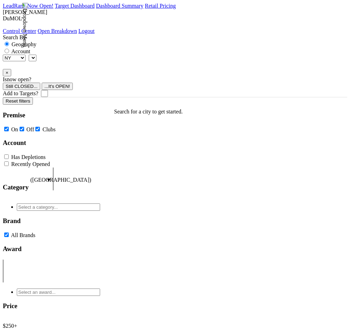
click at [26, 55] on select "AK AL AR AZ CA CO CT DC DE FL GA HI IA ID IL IN KS KY LA MA MD ME MI MN MO MS M…" at bounding box center [14, 58] width 23 height 7
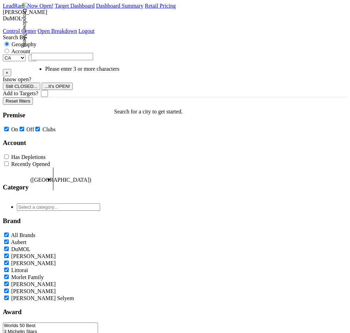
click at [23, 55] on select "CA" at bounding box center [14, 58] width 23 height 7
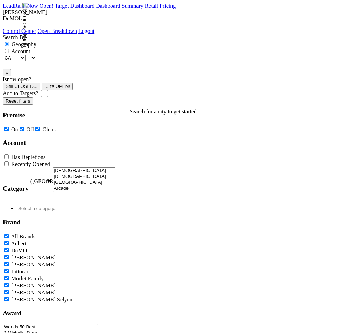
select select "CA"
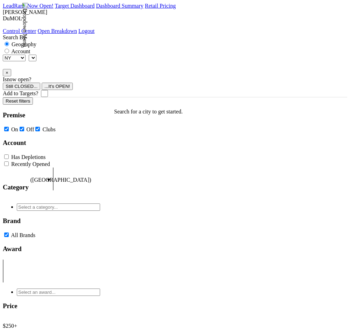
select select "NY"
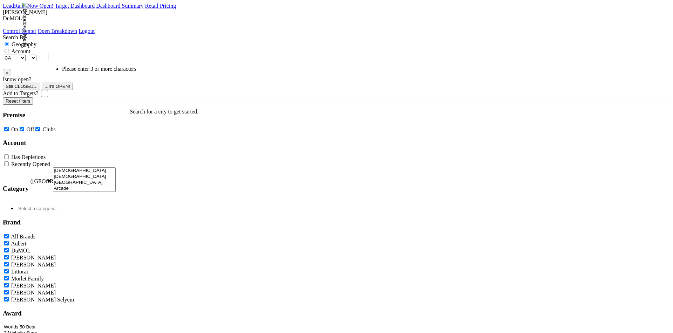
select select
click at [251, 34] on div "Search By Geography Account" at bounding box center [336, 44] width 667 height 20
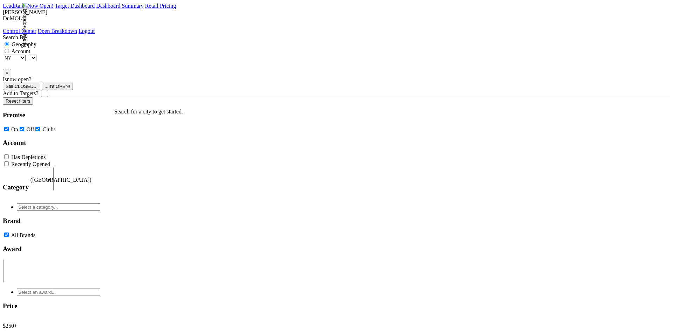
select select "NY"
click at [26, 55] on select "AK AL AR AZ CA CO CT DC DE FL [GEOGRAPHIC_DATA] HI IA ID IL IN KS [GEOGRAPHIC_D…" at bounding box center [14, 58] width 23 height 7
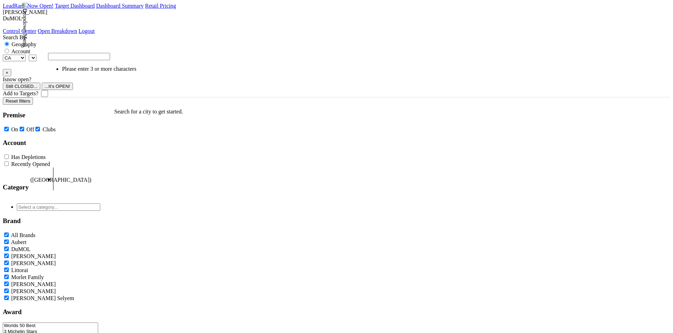
click at [26, 55] on select "CA" at bounding box center [14, 58] width 23 height 7
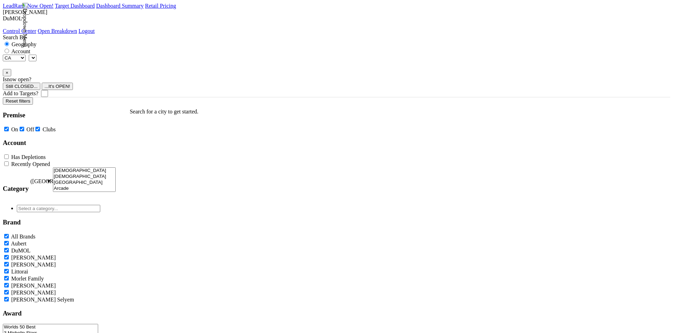
click at [28, 18] on img at bounding box center [25, 25] width 6 height 44
click at [36, 29] on link "Control Center" at bounding box center [20, 31] width 34 height 6
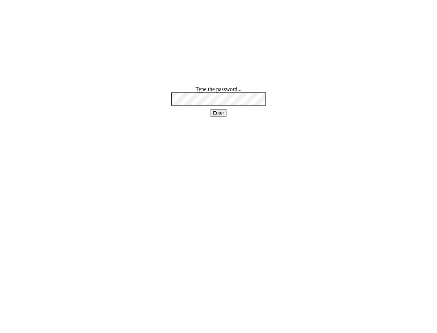
click at [232, 90] on label "Type the password..." at bounding box center [218, 89] width 46 height 6
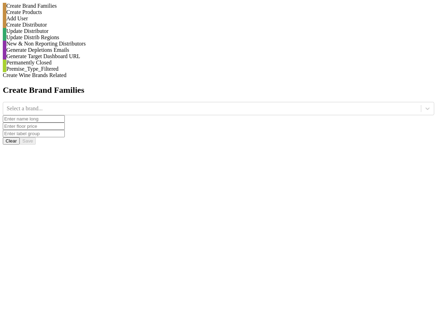
click at [339, 134] on div "Create Brand Families Select a brand... Clear Save" at bounding box center [219, 114] width 432 height 59
click at [95, 15] on div "Create Products" at bounding box center [220, 12] width 428 height 6
click at [98, 22] on div "Add User" at bounding box center [219, 18] width 432 height 6
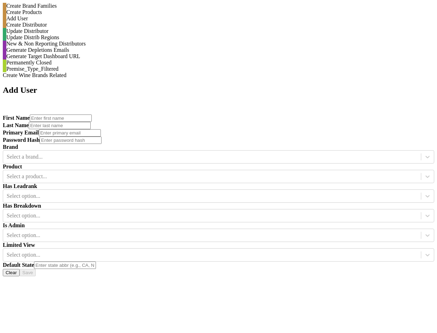
click at [98, 28] on div "Create Distributor" at bounding box center [220, 25] width 428 height 6
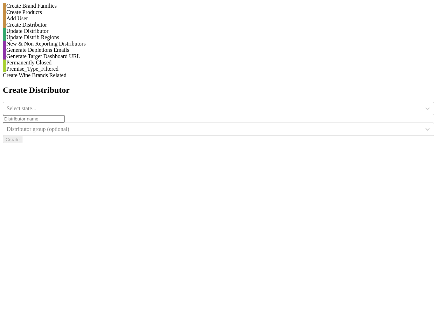
click at [371, 143] on div "Create Distributor Select state... Distributor group (optional) Create" at bounding box center [219, 114] width 432 height 58
click at [58, 34] on div "Update Distributor" at bounding box center [220, 31] width 428 height 6
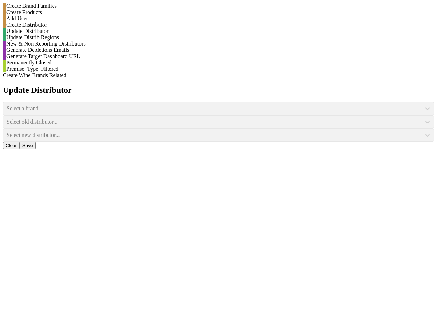
click at [84, 15] on div "Create Products" at bounding box center [219, 12] width 432 height 6
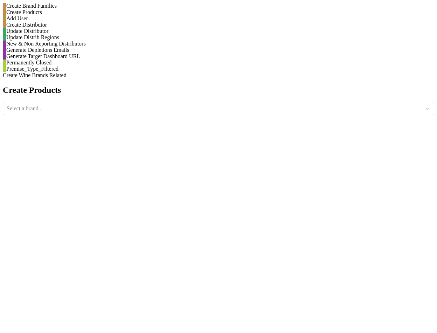
click at [97, 53] on div "Generate Depletions Emails" at bounding box center [220, 50] width 428 height 6
click at [97, 47] on div "New & Non Reporting Distributors" at bounding box center [219, 44] width 432 height 6
click at [116, 143] on div "New & Non-Reporting Distributors Select a brand... Select a distributor... Add" at bounding box center [219, 114] width 432 height 58
click at [106, 41] on div "Update Distrib Regions" at bounding box center [219, 37] width 432 height 6
click at [105, 47] on div "New & Non Reporting Distributors" at bounding box center [219, 44] width 432 height 6
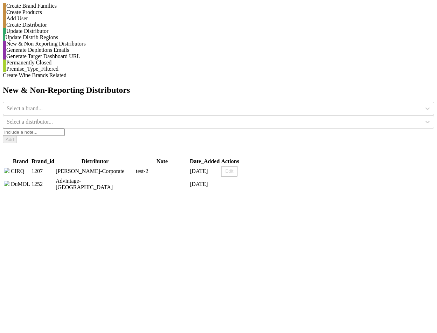
click at [354, 192] on div "New & Non-Reporting Distributors Select a brand... Select a distributor... Add …" at bounding box center [219, 138] width 432 height 106
click at [79, 34] on div "Update Distributor" at bounding box center [220, 31] width 428 height 6
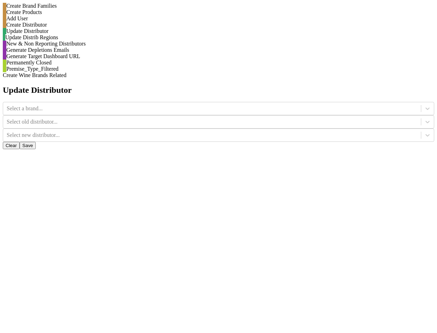
click at [104, 41] on div "Update Distrib Regions" at bounding box center [219, 37] width 432 height 6
click at [424, 105] on icon at bounding box center [427, 108] width 7 height 7
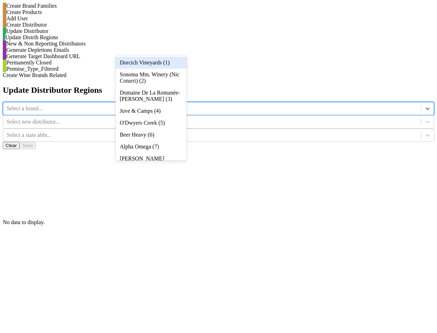
click at [180, 62] on div "Dorcich Vineyards (1)" at bounding box center [151, 63] width 71 height 12
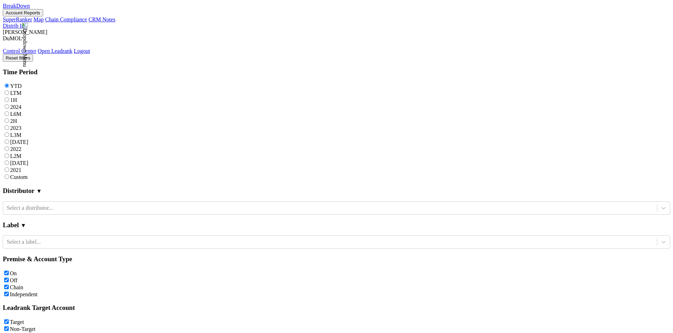
click at [28, 23] on img at bounding box center [25, 45] width 6 height 44
click at [36, 48] on link "Control Center" at bounding box center [20, 51] width 34 height 6
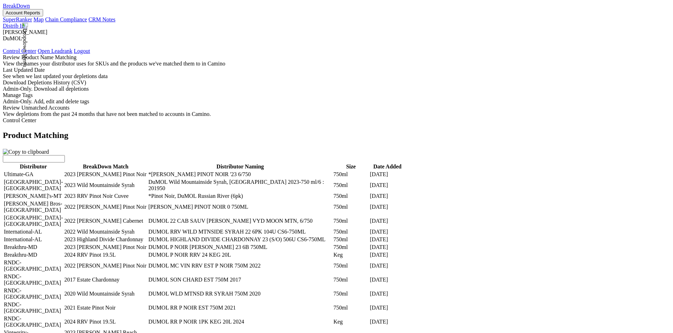
click at [87, 98] on div "Manage Tags" at bounding box center [336, 95] width 667 height 6
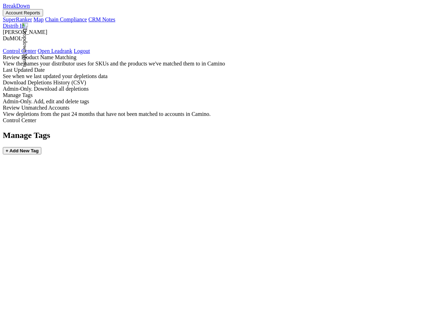
click at [75, 92] on label "Admin-Only. Download all depletions" at bounding box center [46, 89] width 86 height 6
click at [77, 98] on div "Manage Tags" at bounding box center [219, 95] width 432 height 6
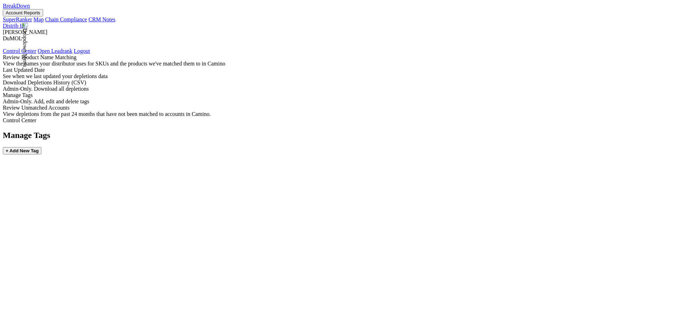
click at [39, 148] on b "+ Add New Tag" at bounding box center [22, 150] width 33 height 5
click at [88, 203] on input "text" at bounding box center [57, 206] width 62 height 7
type input "network"
click at [39, 211] on button "Save" at bounding box center [31, 214] width 16 height 7
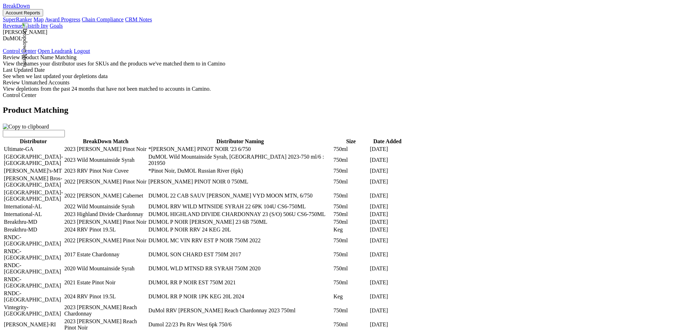
click at [83, 73] on div "Last Updated Date" at bounding box center [336, 70] width 667 height 6
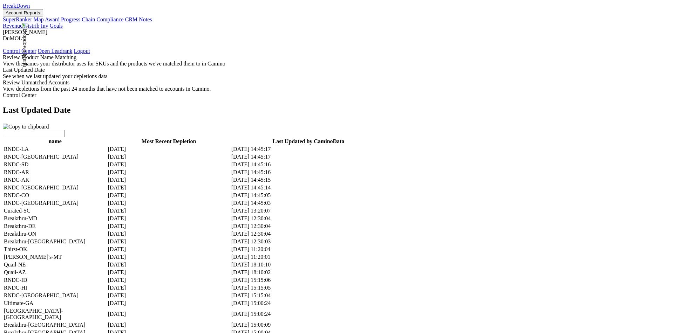
click at [85, 86] on div "Review Unmatched Accounts" at bounding box center [336, 83] width 667 height 6
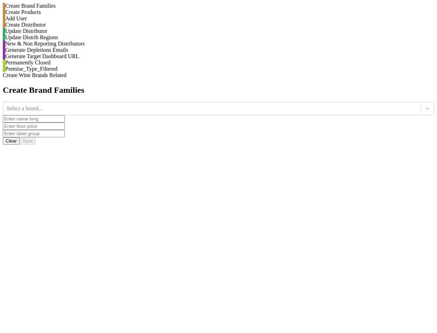
click at [92, 41] on div "Update Distrib Regions" at bounding box center [219, 37] width 432 height 6
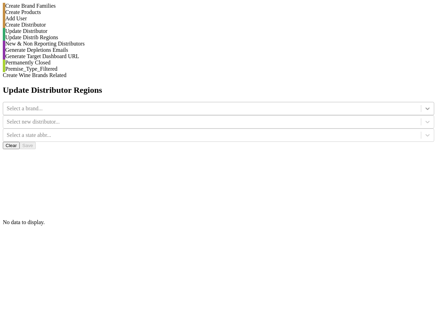
click at [424, 105] on icon at bounding box center [427, 108] width 7 height 7
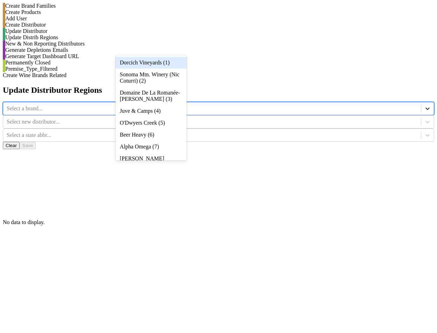
click at [424, 105] on icon at bounding box center [427, 108] width 7 height 7
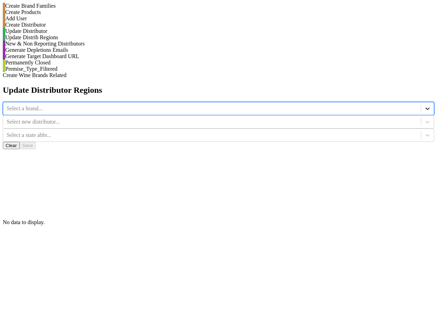
click at [424, 105] on icon at bounding box center [427, 108] width 7 height 7
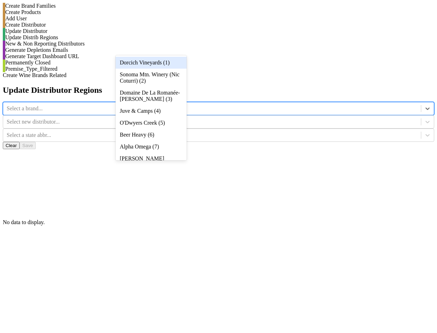
click at [175, 64] on div "Dorcich Vineyards (1)" at bounding box center [151, 63] width 71 height 12
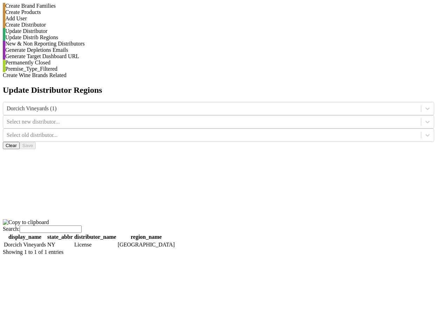
click at [82, 226] on label "Search:" at bounding box center [42, 229] width 79 height 6
click at [82, 226] on input "Search:" at bounding box center [51, 229] width 62 height 7
click at [82, 226] on label "Search:" at bounding box center [42, 229] width 79 height 6
click at [82, 226] on input "Search:" at bounding box center [51, 229] width 62 height 7
click at [82, 226] on label "Search:" at bounding box center [42, 229] width 79 height 6
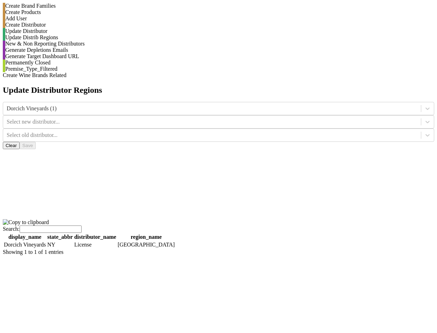
click at [82, 226] on input "Search:" at bounding box center [51, 229] width 62 height 7
click at [82, 226] on label "Search:" at bounding box center [42, 229] width 79 height 6
click at [82, 226] on input "Search:" at bounding box center [51, 229] width 62 height 7
click at [221, 102] on div "Update Distributor Regions Dorcich Vineyards (1) Select new distributor... Sele…" at bounding box center [219, 170] width 432 height 170
click at [82, 226] on input "Search:" at bounding box center [51, 229] width 62 height 7
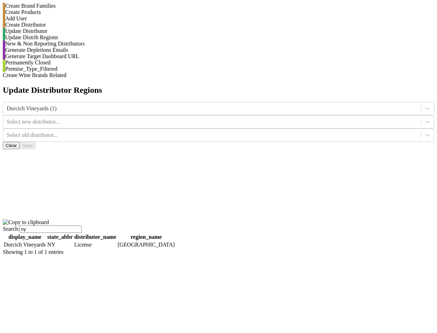
type input "n"
type input "p"
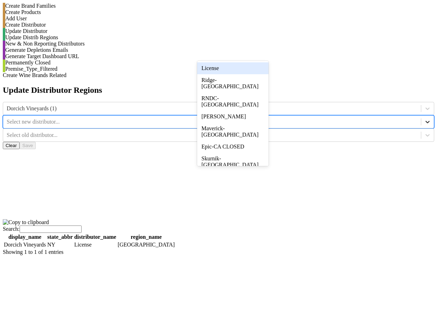
click at [424, 118] on icon at bounding box center [427, 121] width 7 height 7
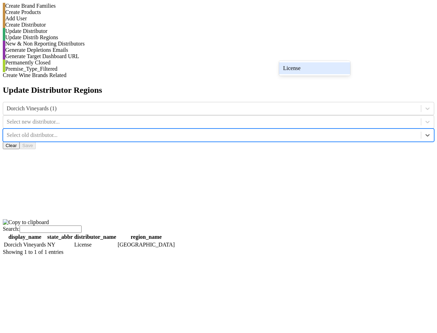
click at [300, 131] on div at bounding box center [212, 135] width 411 height 8
click at [305, 66] on div "License" at bounding box center [314, 68] width 71 height 12
click at [254, 85] on div "Update Distributor Regions Dorcich Vineyards (1) Select new distributor... opti…" at bounding box center [219, 170] width 432 height 170
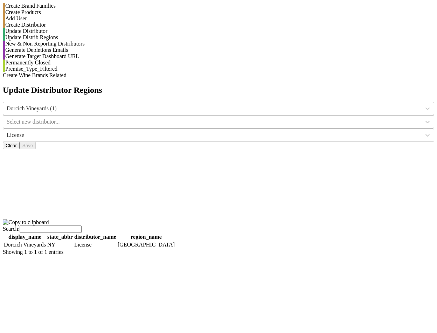
click at [254, 117] on div "Select new distributor..." at bounding box center [212, 122] width 418 height 11
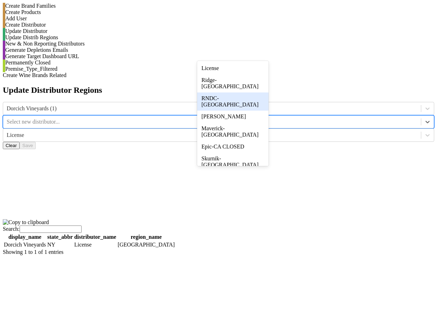
click at [250, 102] on div "RNDC-[GEOGRAPHIC_DATA]" at bounding box center [232, 101] width 71 height 18
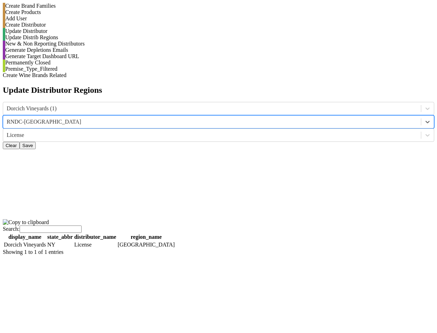
click at [36, 142] on button "Save" at bounding box center [28, 145] width 16 height 7
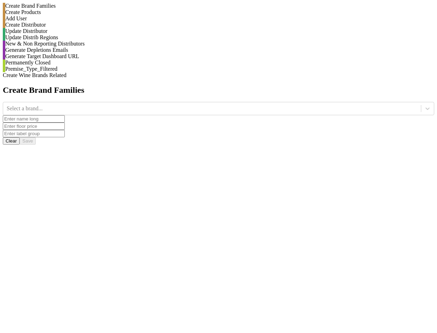
click at [82, 41] on div "Update Distrib Regions" at bounding box center [219, 37] width 429 height 6
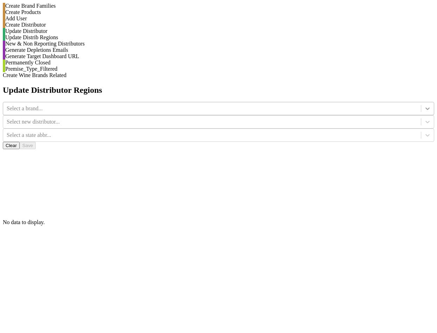
click at [421, 102] on div at bounding box center [427, 108] width 13 height 13
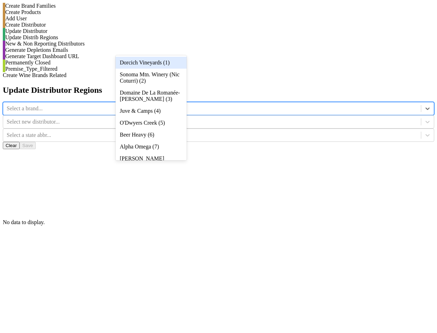
click at [175, 60] on div "Dorcich Vineyards (1)" at bounding box center [151, 63] width 71 height 12
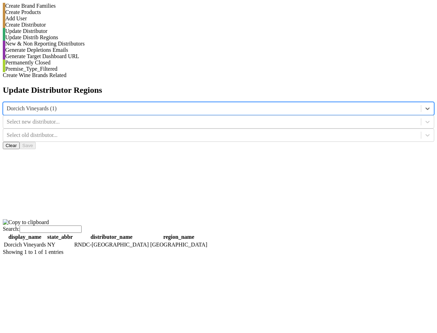
click at [424, 118] on icon at bounding box center [427, 121] width 7 height 7
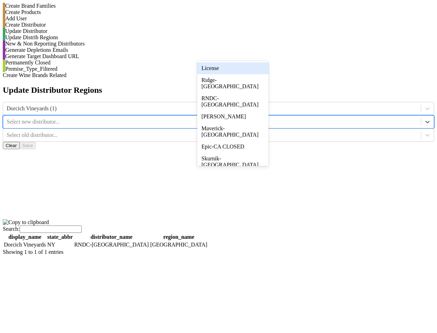
click at [261, 66] on div "License" at bounding box center [232, 68] width 71 height 12
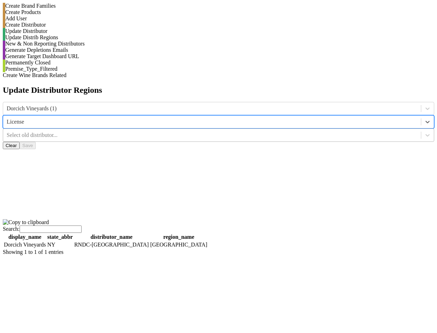
click at [300, 131] on div at bounding box center [212, 135] width 411 height 8
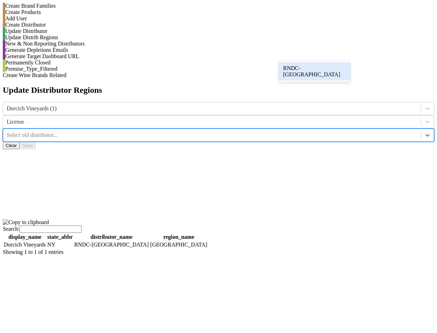
click at [302, 62] on div "RNDC-[GEOGRAPHIC_DATA]" at bounding box center [314, 71] width 71 height 21
click at [308, 66] on div "RNDC-[GEOGRAPHIC_DATA]" at bounding box center [314, 71] width 71 height 18
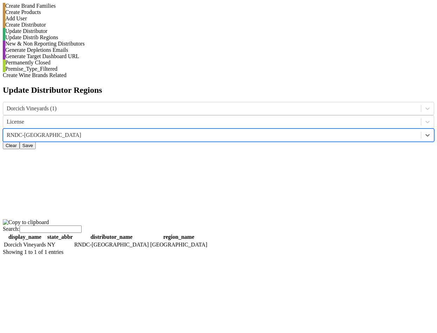
click at [36, 142] on button "Save" at bounding box center [28, 145] width 16 height 7
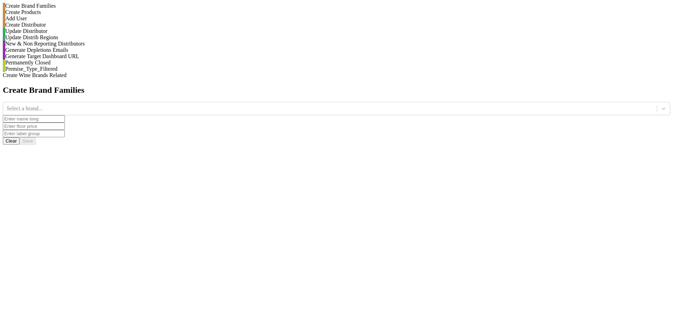
drag, startPoint x: 103, startPoint y: 140, endPoint x: 109, endPoint y: 140, distance: 5.3
click at [103, 41] on div "Update Distrib Regions" at bounding box center [336, 37] width 667 height 6
click at [660, 105] on icon at bounding box center [663, 108] width 7 height 7
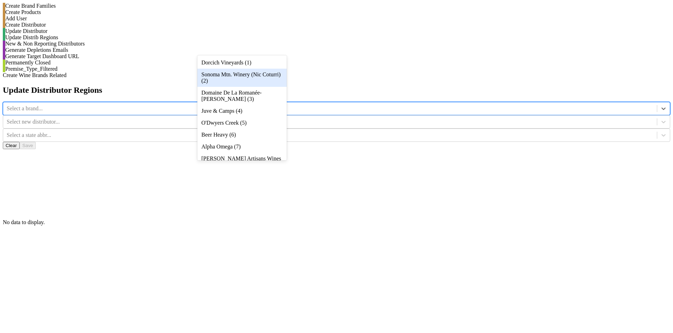
click at [275, 81] on div "Sonoma Mtn. Winery (Nic Coturri) (2)" at bounding box center [241, 78] width 89 height 18
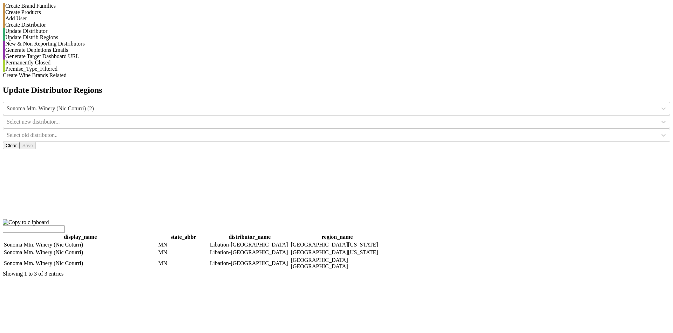
click at [65, 226] on input "search" at bounding box center [34, 229] width 62 height 7
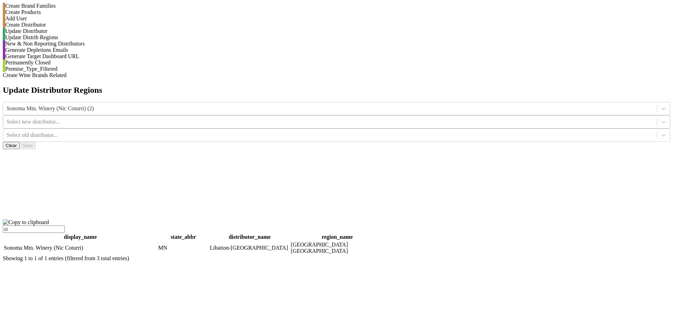
type input "ci"
click at [348, 118] on div at bounding box center [330, 122] width 646 height 8
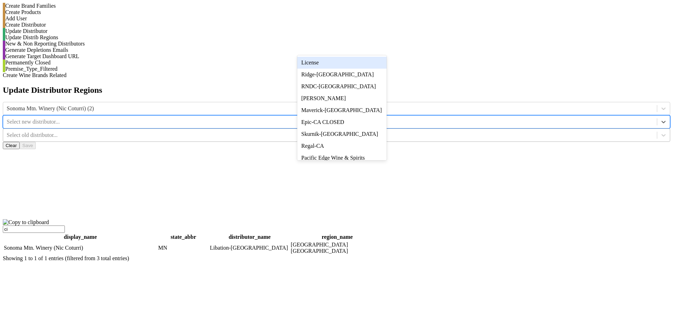
click at [416, 131] on div at bounding box center [330, 135] width 646 height 8
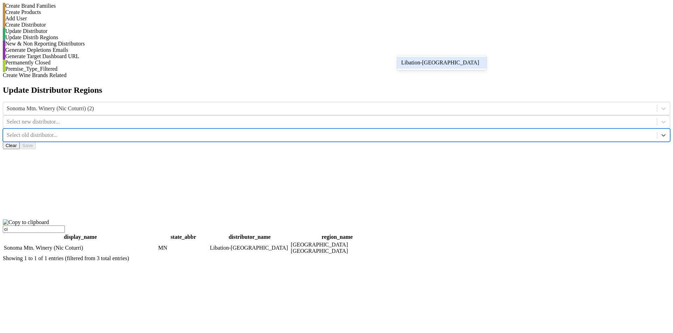
click at [422, 67] on div "Libation-[GEOGRAPHIC_DATA]" at bounding box center [441, 63] width 89 height 12
click at [358, 118] on div at bounding box center [330, 122] width 646 height 8
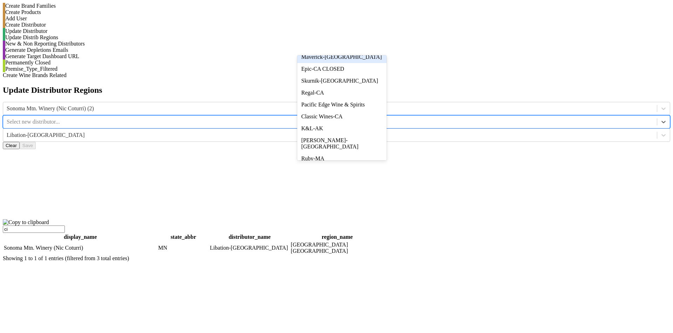
scroll to position [73, 0]
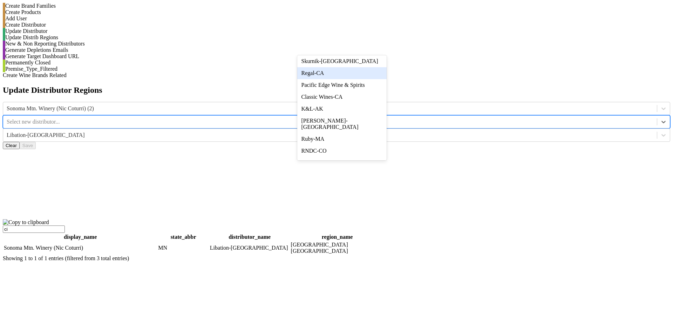
click at [365, 79] on div "Regal-CA" at bounding box center [341, 73] width 89 height 12
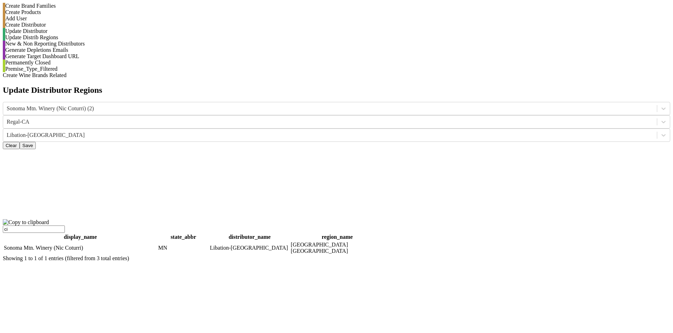
click at [36, 142] on button "Save" at bounding box center [28, 145] width 16 height 7
